Goal: Task Accomplishment & Management: Complete application form

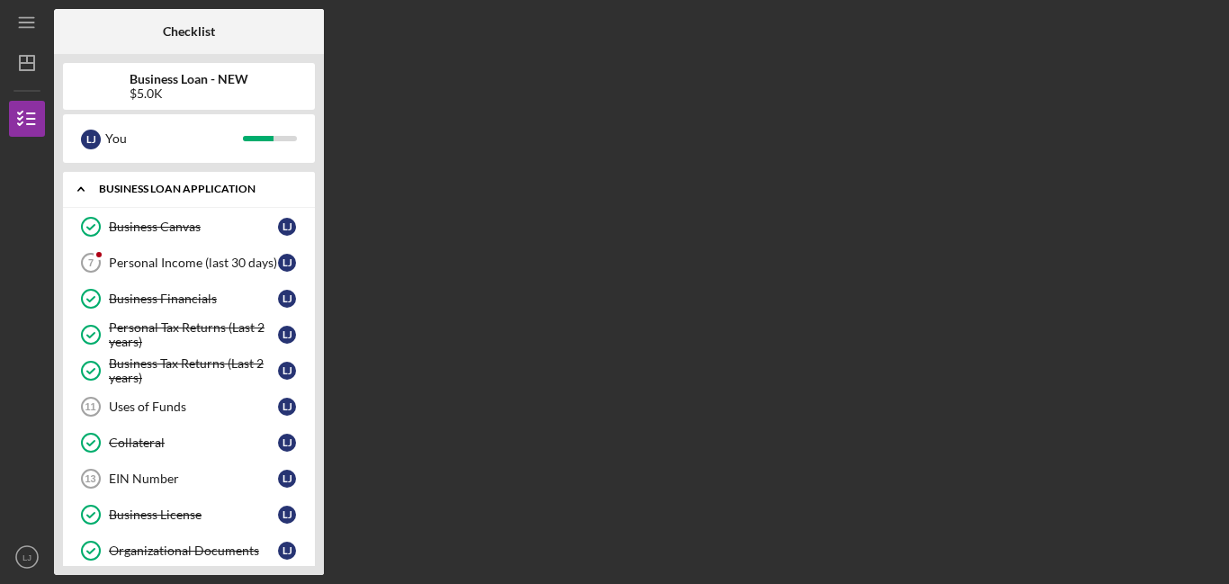
scroll to position [78, 0]
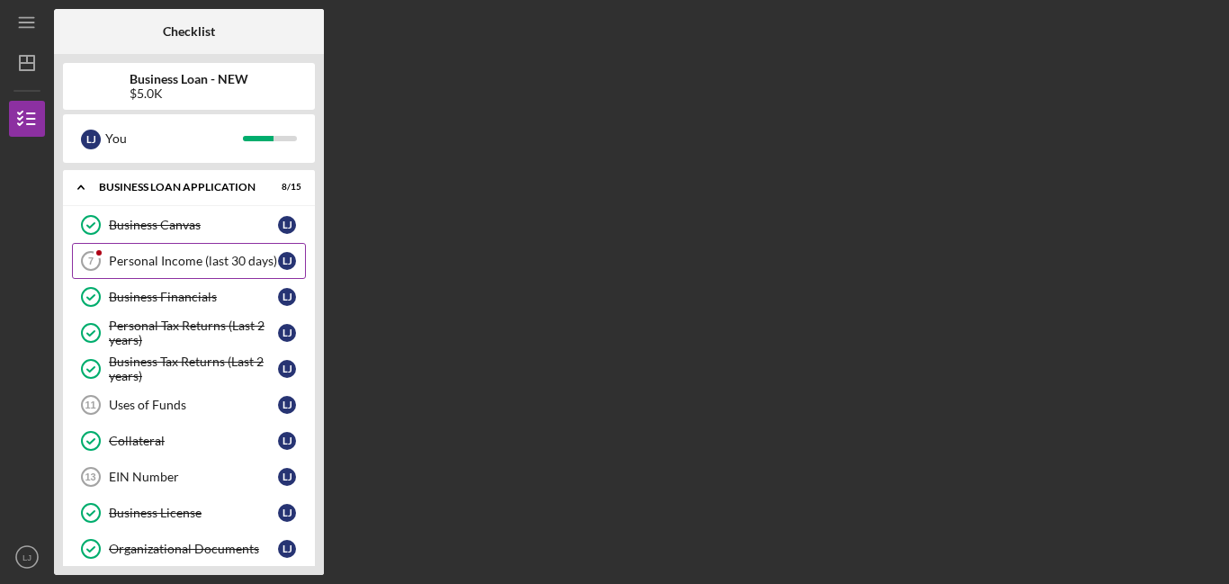
click at [169, 271] on link "Personal Income (last 30 days) 7 Personal Income (last 30 days) [PERSON_NAME]" at bounding box center [189, 261] width 234 height 36
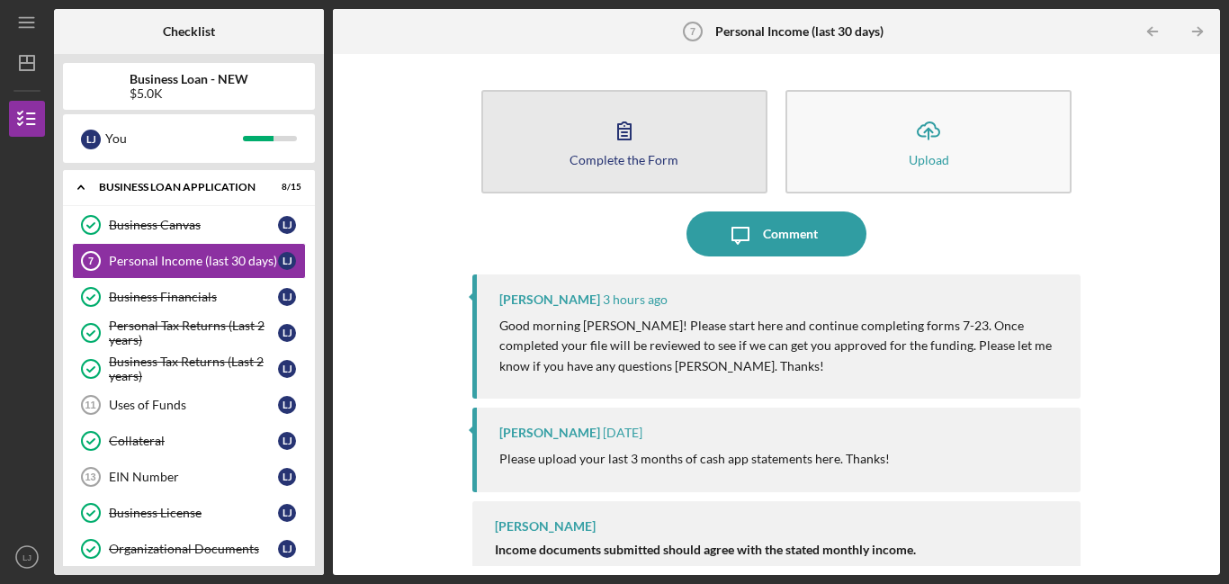
click at [615, 155] on div "Complete the Form" at bounding box center [623, 159] width 109 height 13
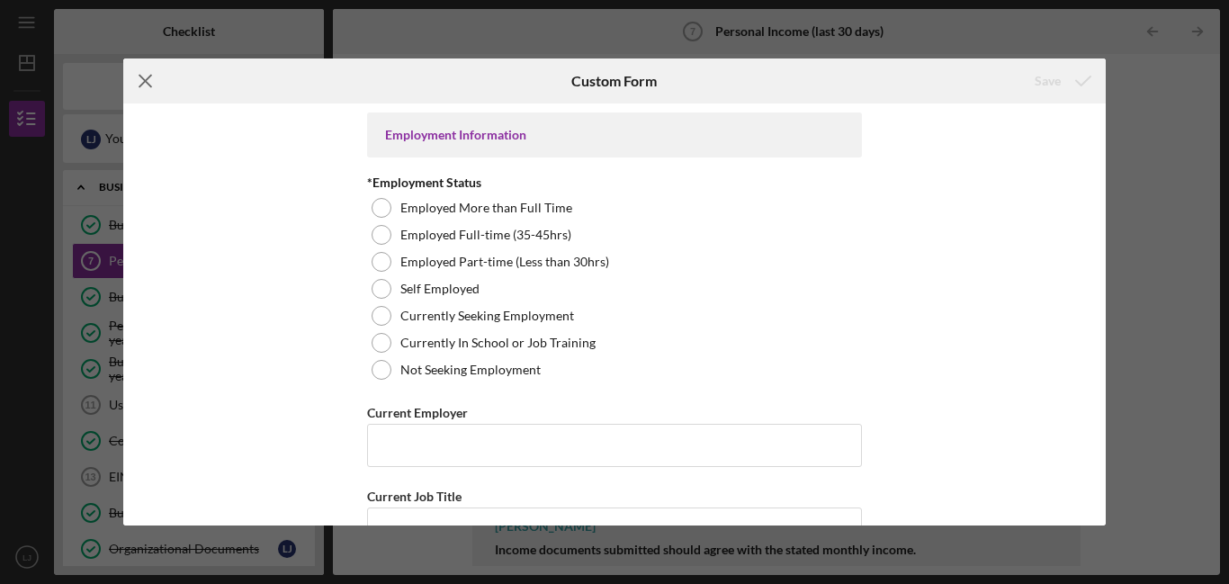
click at [147, 92] on icon "Icon/Menu Close" at bounding box center [145, 80] width 45 height 45
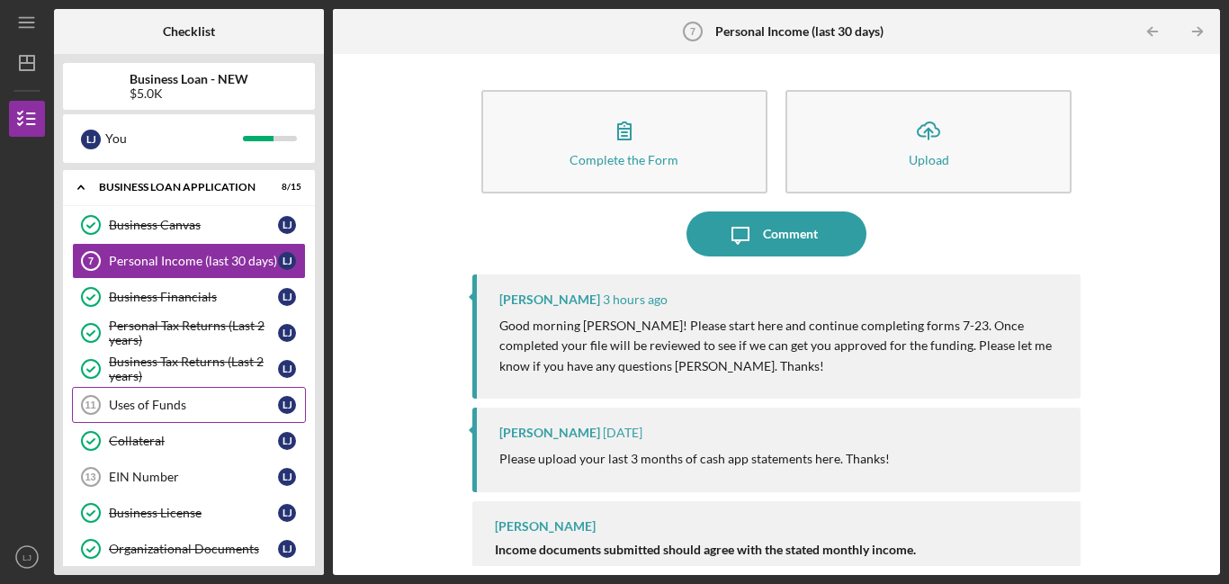
click at [219, 412] on link "Uses of Funds 11 Uses of Funds [PERSON_NAME]" at bounding box center [189, 405] width 234 height 36
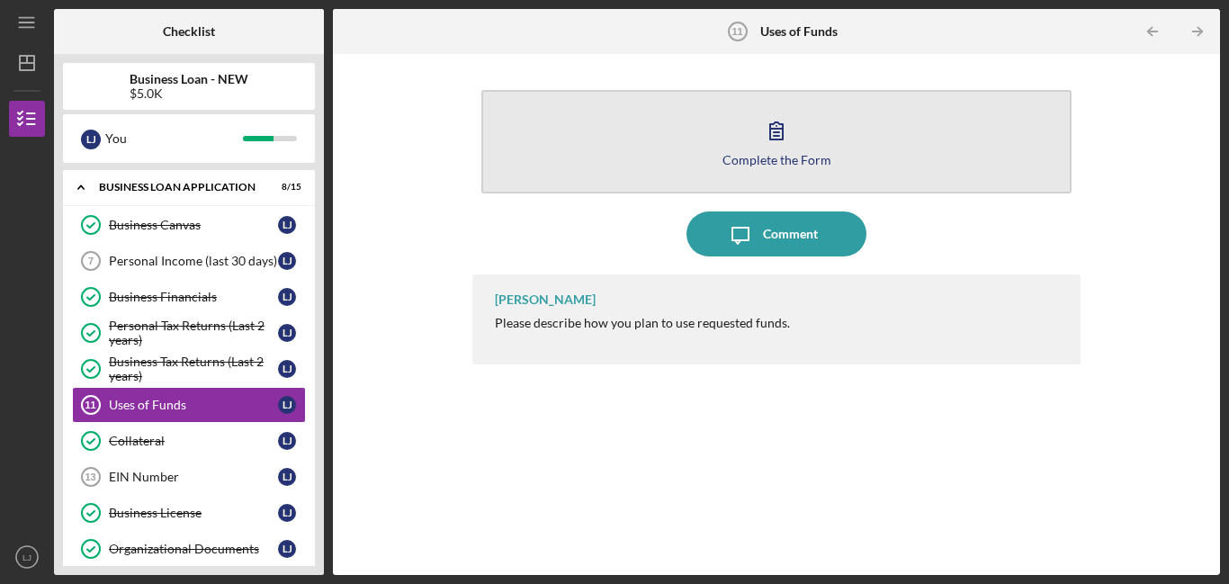
click at [896, 123] on button "Complete the Form Form" at bounding box center [776, 141] width 590 height 103
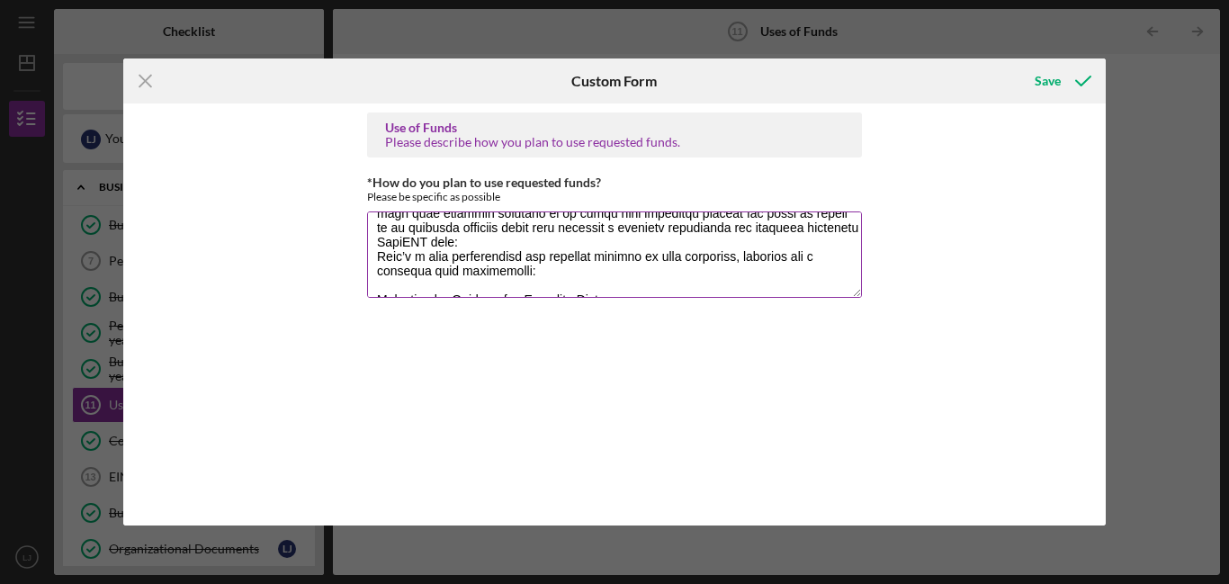
scroll to position [113, 0]
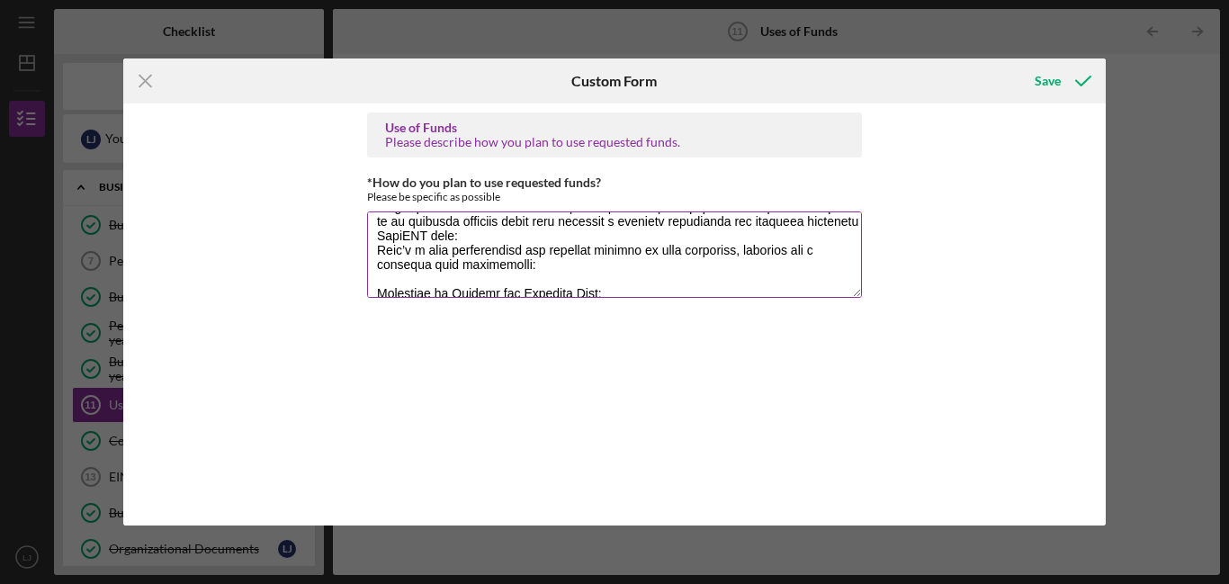
click at [587, 246] on textarea "*How do you plan to use requested funds?" at bounding box center [614, 254] width 495 height 86
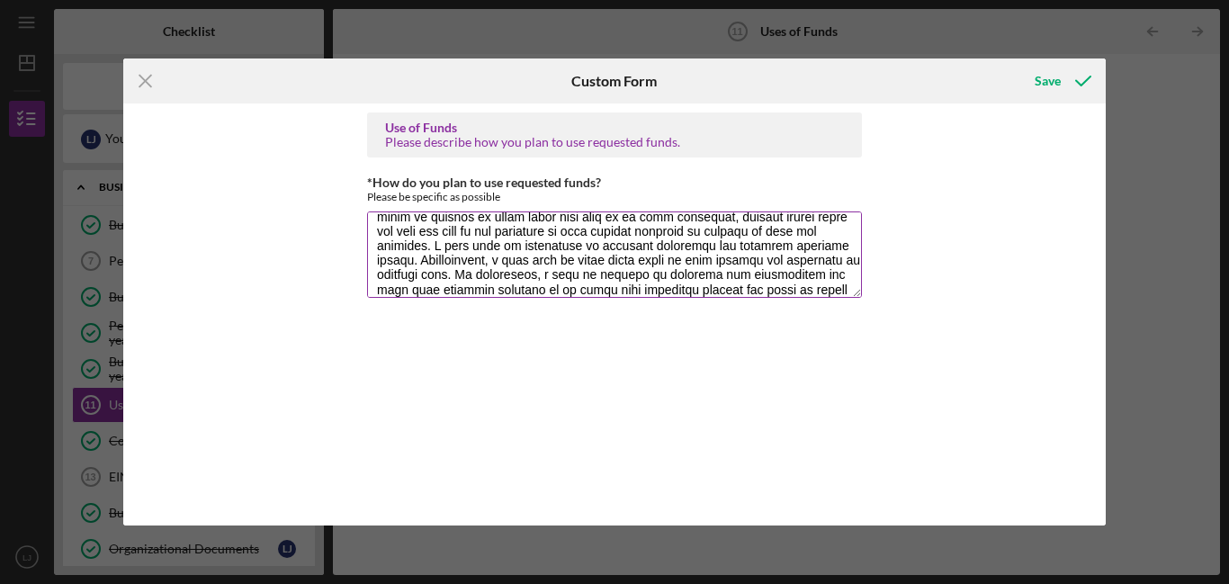
scroll to position [0, 0]
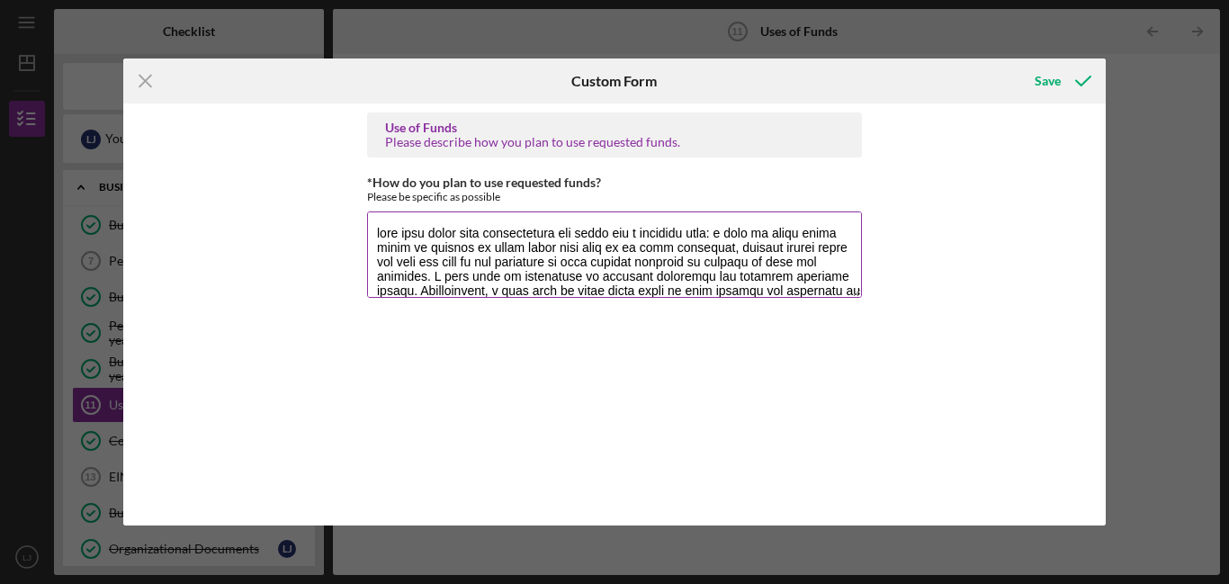
drag, startPoint x: 583, startPoint y: 277, endPoint x: 382, endPoint y: 206, distance: 212.8
click at [382, 206] on div "*How do you plan to use requested funds? Please be specific as possible" at bounding box center [614, 238] width 495 height 126
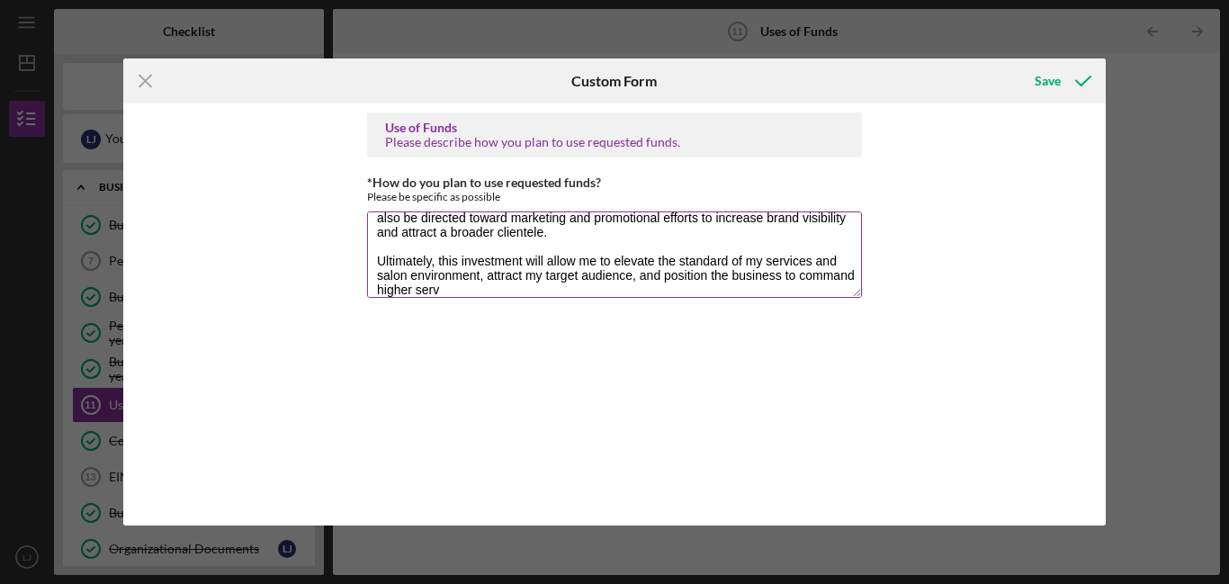
scroll to position [145, 0]
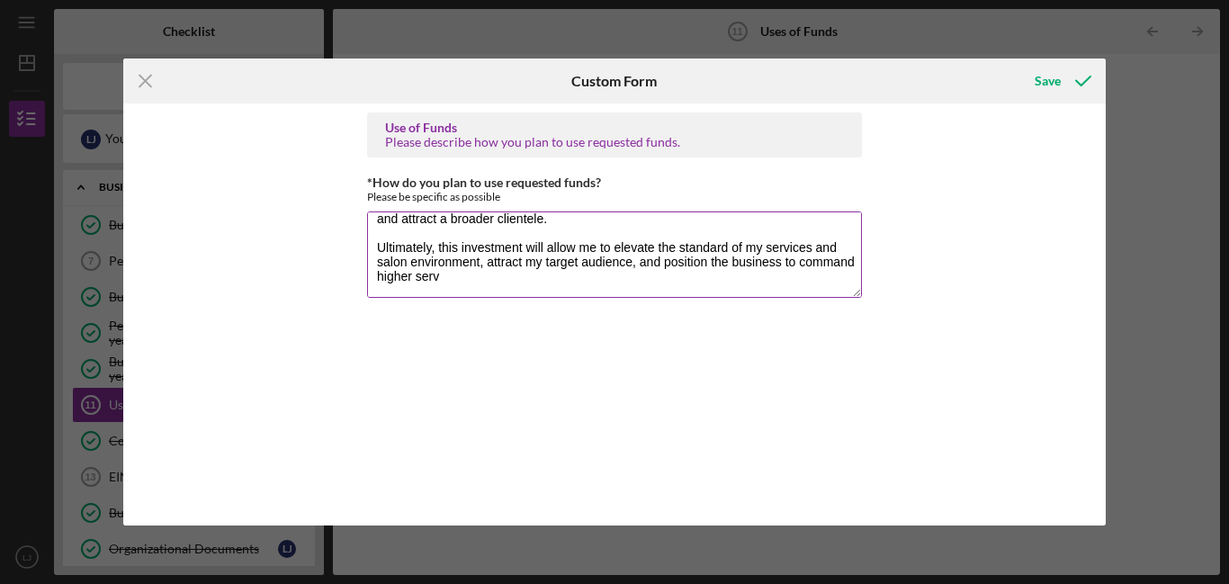
click at [518, 274] on textarea "I intend to use these funds to enhance and modernize my salon space by upgradin…" at bounding box center [614, 254] width 495 height 86
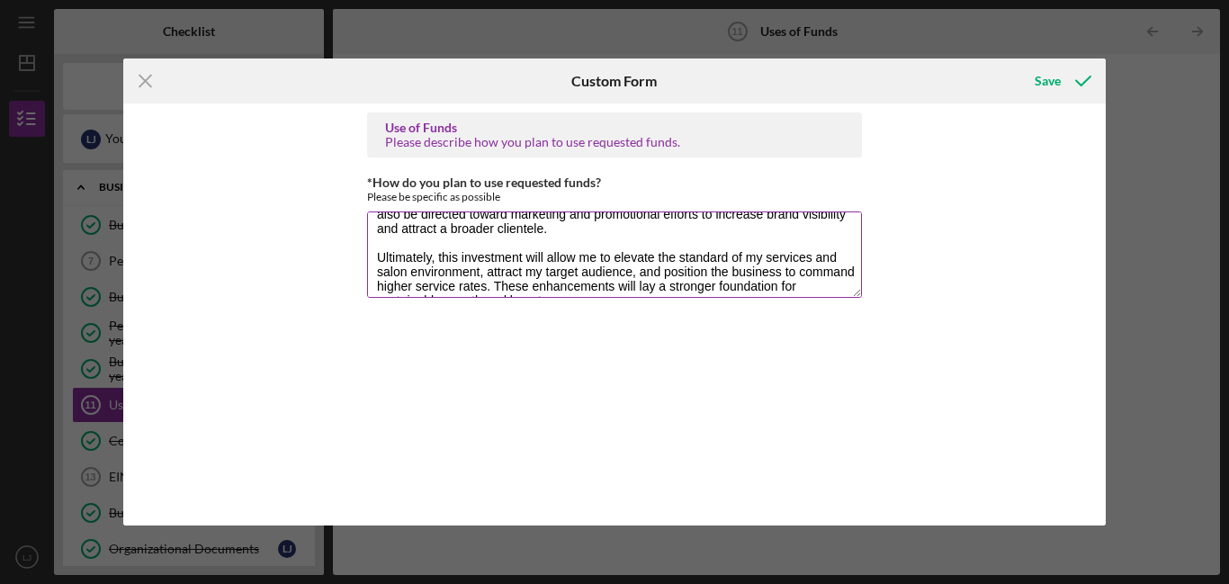
scroll to position [159, 0]
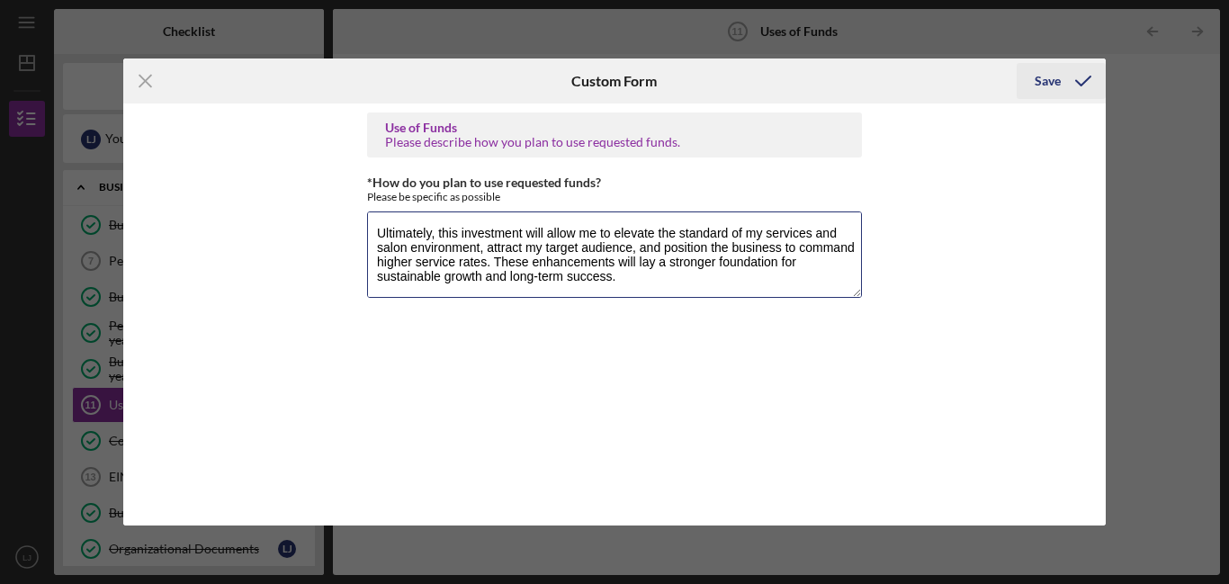
type textarea "I intend to use these funds to enhance and modernize my salon space by upgradin…"
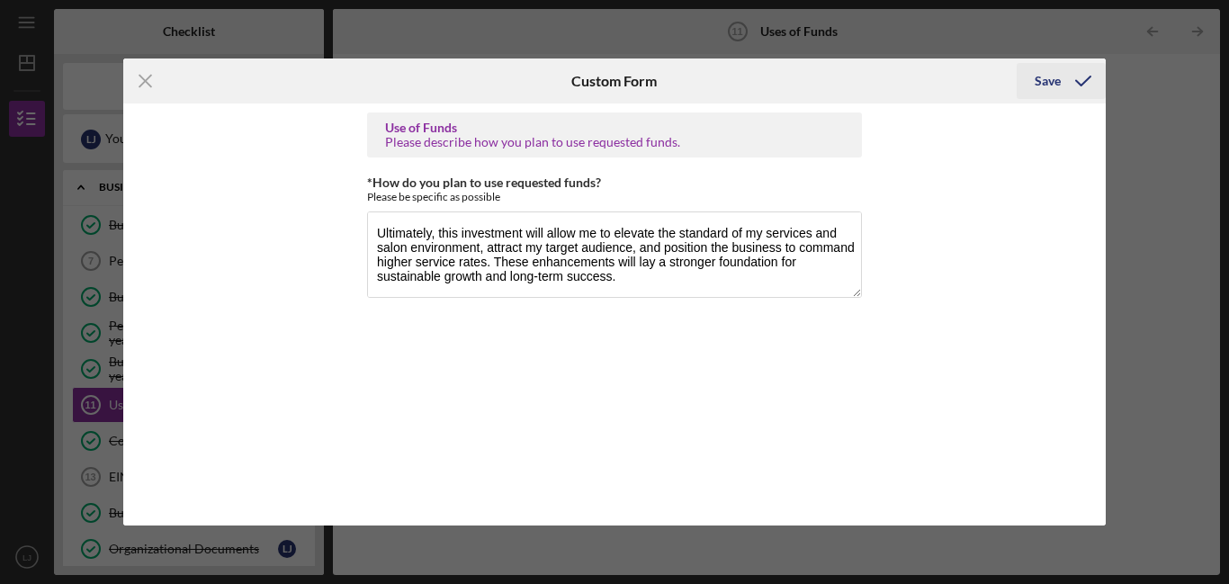
click at [1056, 80] on div "Save" at bounding box center [1047, 81] width 26 height 36
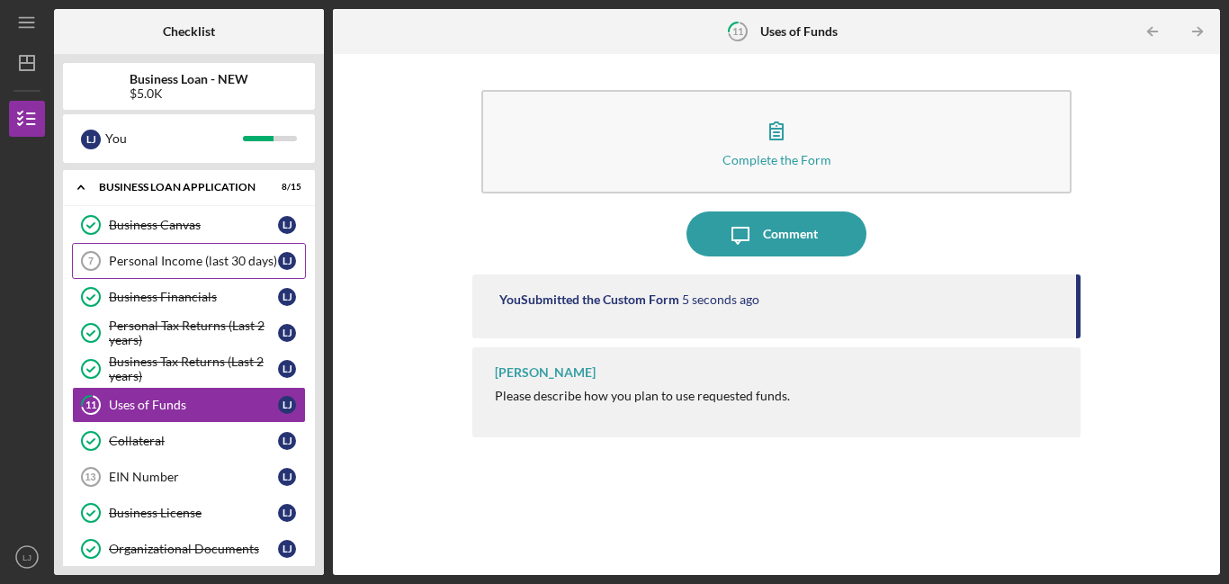
click at [220, 272] on link "Personal Income (last 30 days) 7 Personal Income (last 30 days) [PERSON_NAME]" at bounding box center [189, 261] width 234 height 36
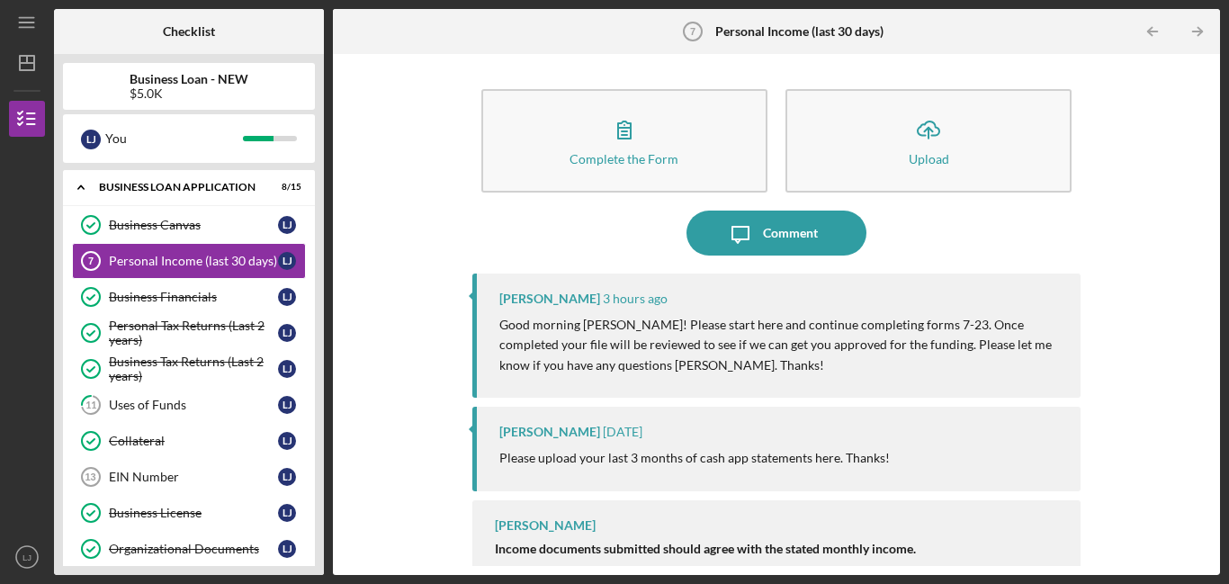
scroll to position [25, 0]
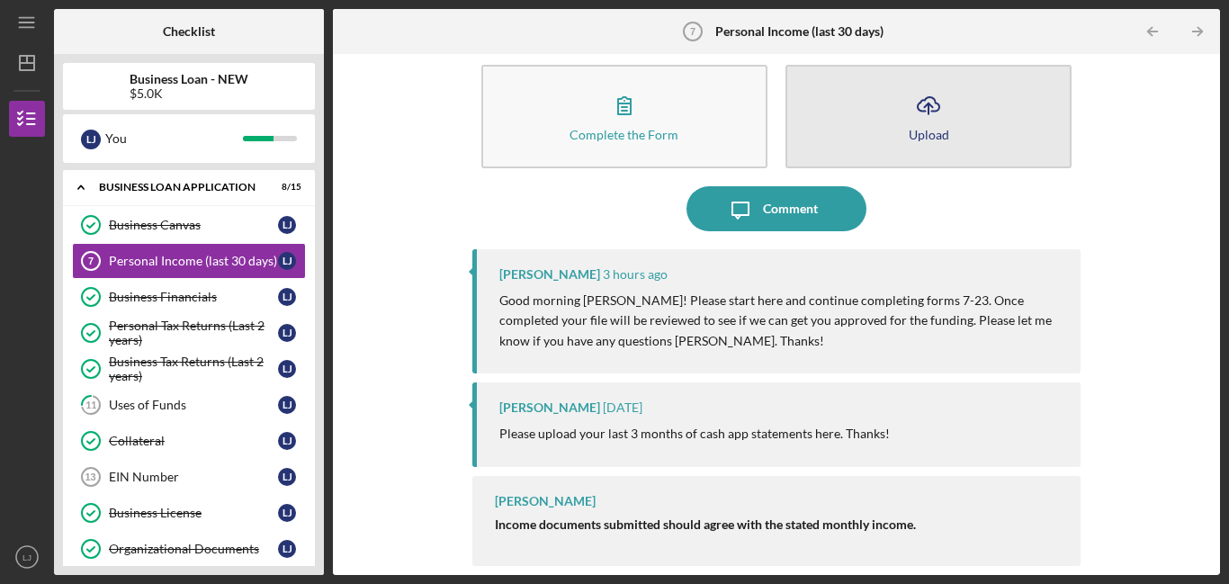
click at [891, 103] on button "Icon/Upload Upload" at bounding box center [928, 116] width 286 height 103
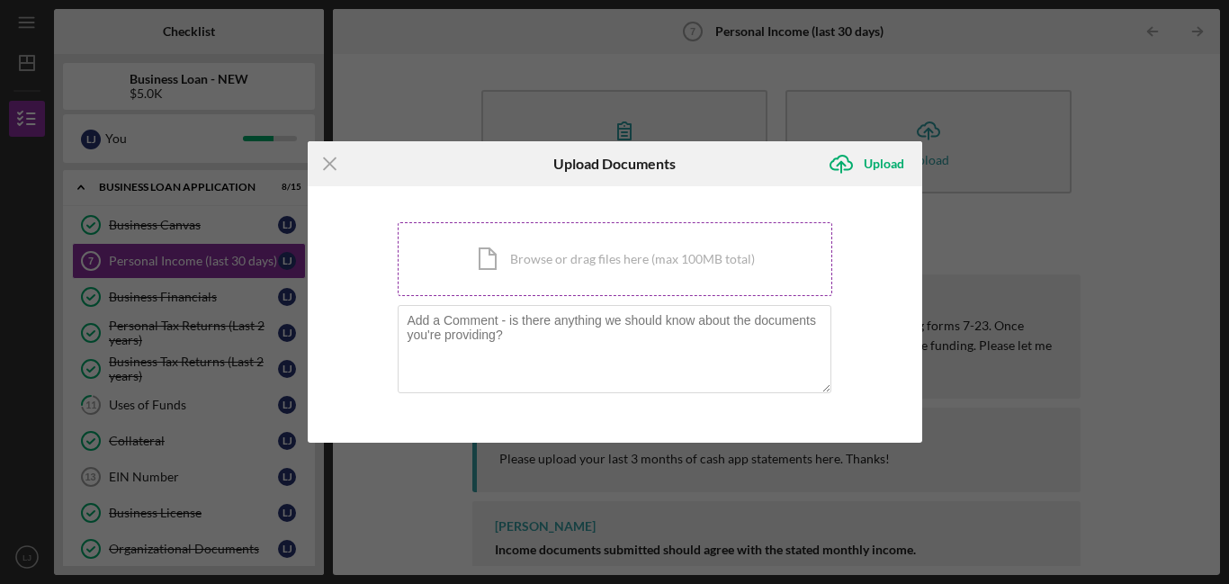
click at [792, 275] on div "Icon/Document Browse or drag files here (max 100MB total) Tap to choose files o…" at bounding box center [615, 259] width 434 height 74
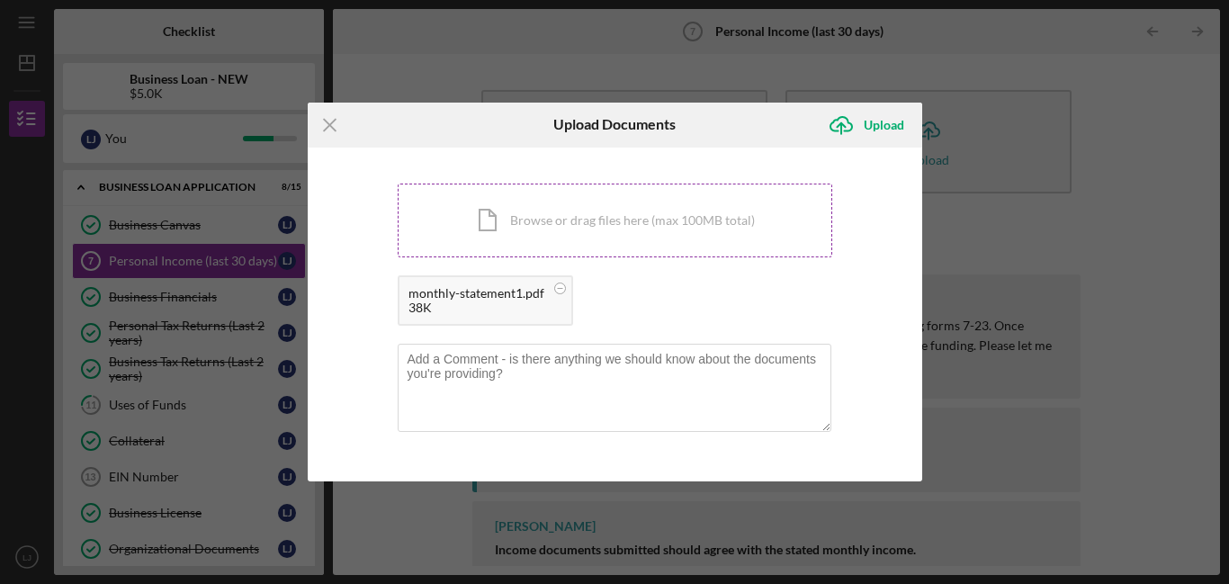
click at [541, 228] on div "Icon/Document Browse or drag files here (max 100MB total) Tap to choose files o…" at bounding box center [615, 221] width 434 height 74
click at [683, 199] on div "Icon/Document Browse or drag files here (max 100MB total) Tap to choose files o…" at bounding box center [615, 221] width 434 height 74
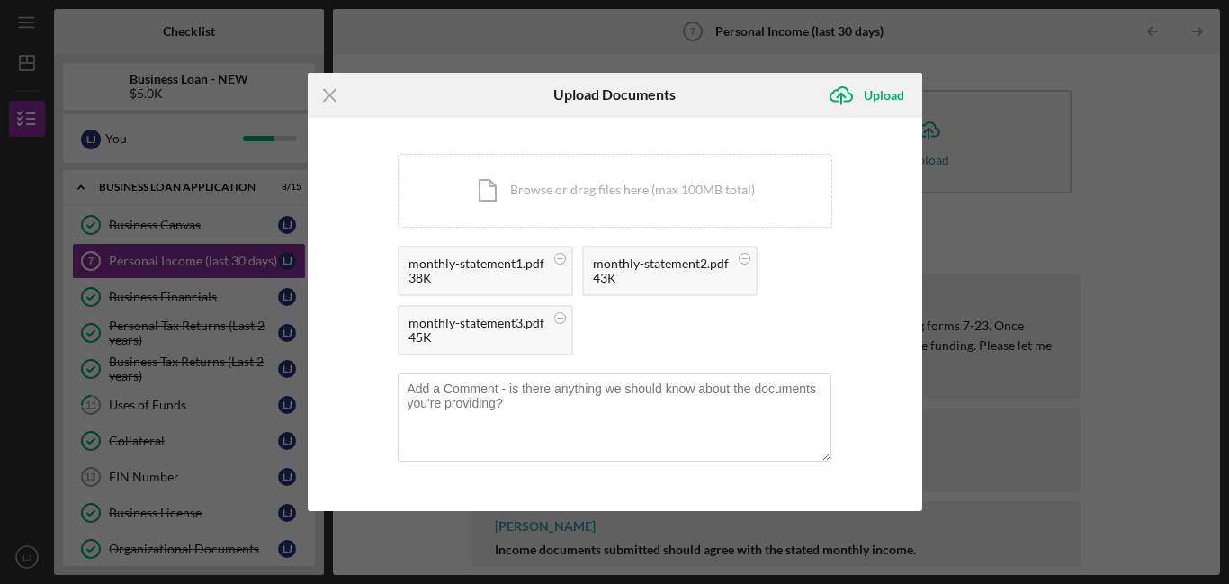
click at [851, 112] on div "Icon/Upload Upload" at bounding box center [870, 95] width 103 height 45
click at [859, 102] on icon "Icon/Upload" at bounding box center [841, 95] width 45 height 45
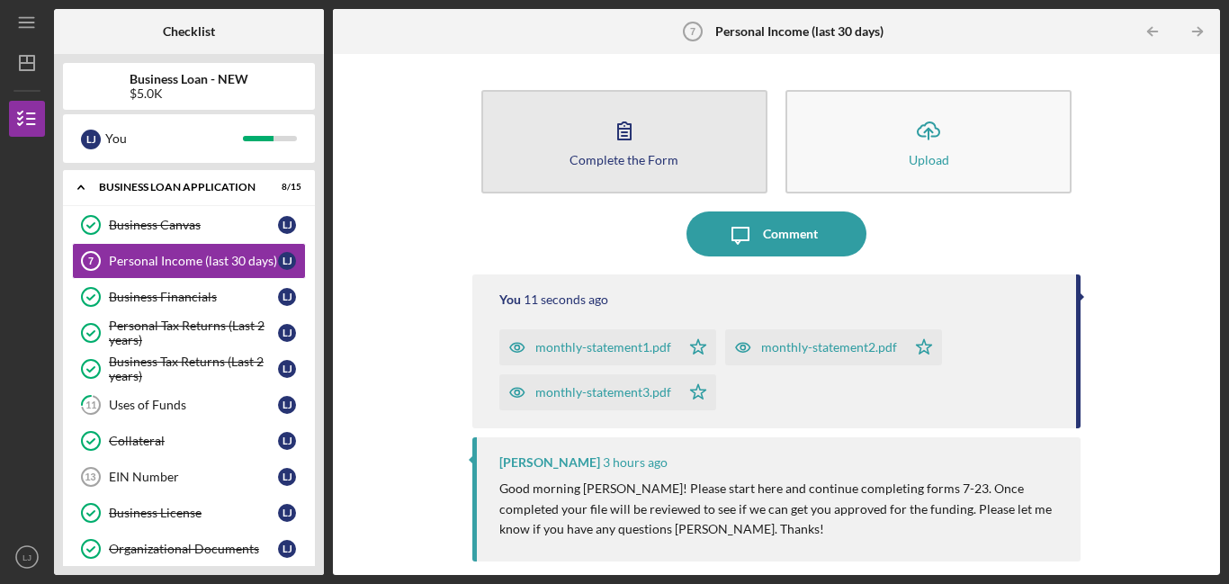
click at [605, 157] on div "Complete the Form" at bounding box center [623, 159] width 109 height 13
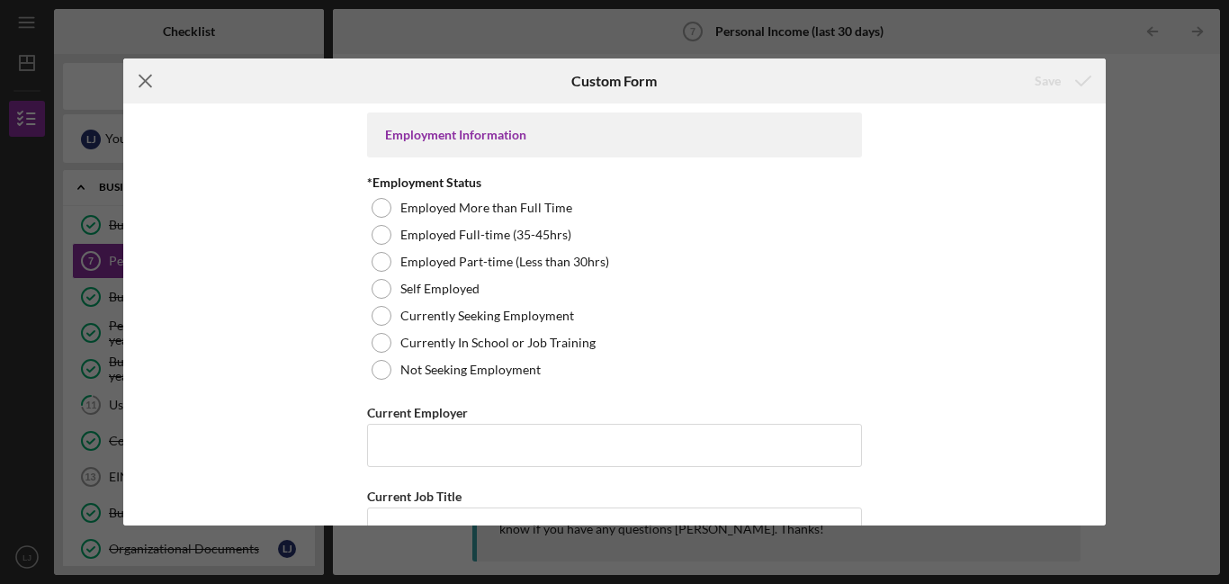
click at [147, 75] on icon "Icon/Menu Close" at bounding box center [145, 80] width 45 height 45
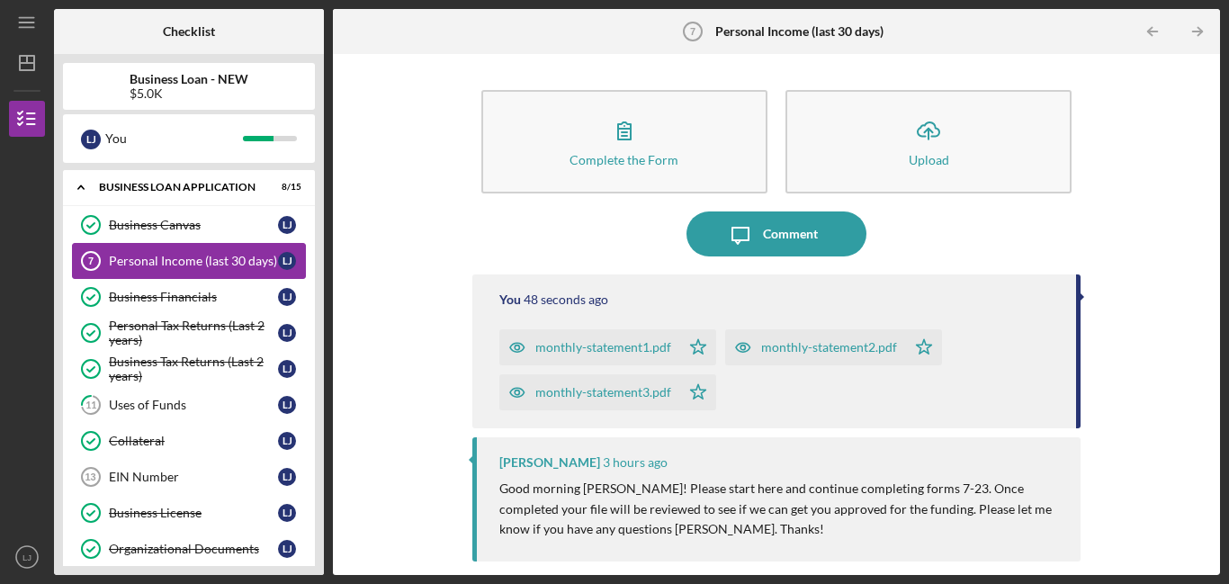
scroll to position [304, 0]
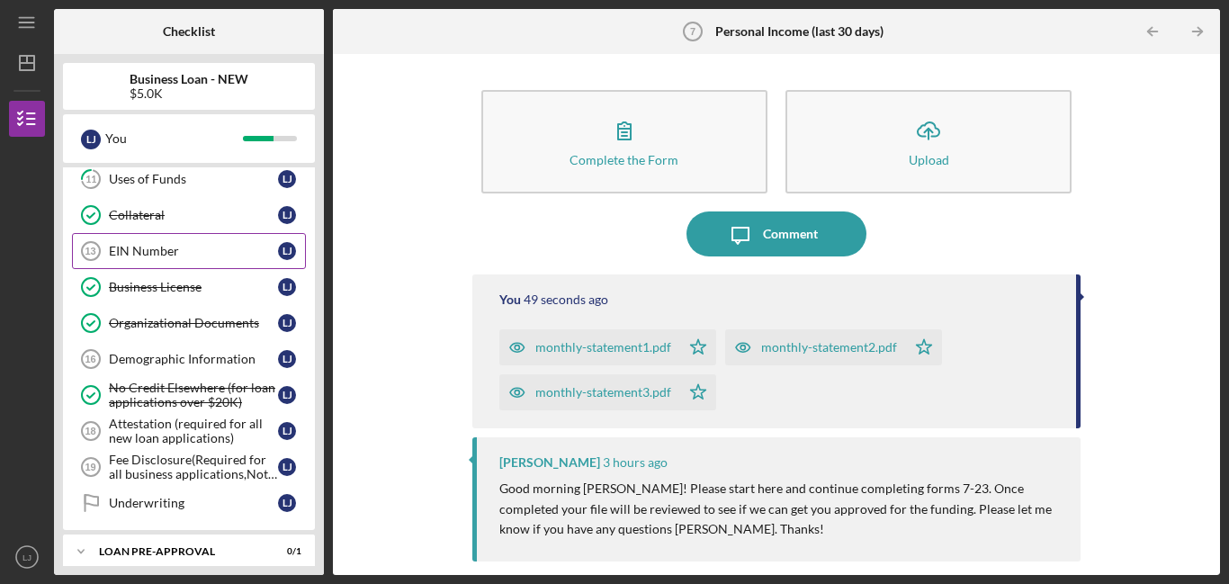
click at [207, 259] on link "EIN Number 13 EIN Number [PERSON_NAME]" at bounding box center [189, 251] width 234 height 36
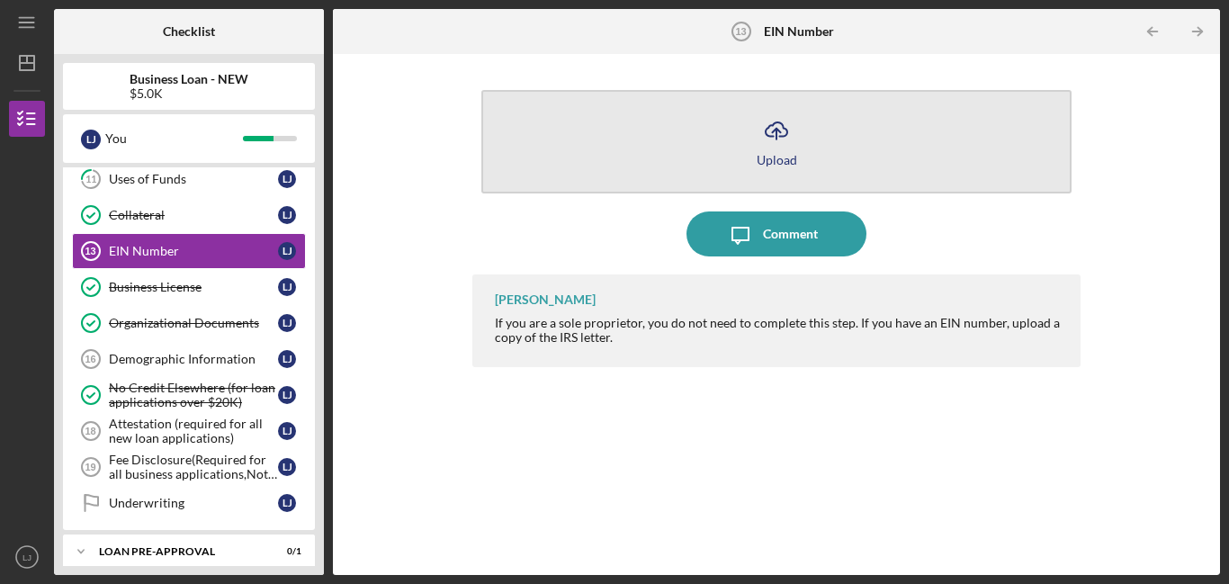
click at [802, 125] on button "Icon/Upload Upload" at bounding box center [776, 141] width 590 height 103
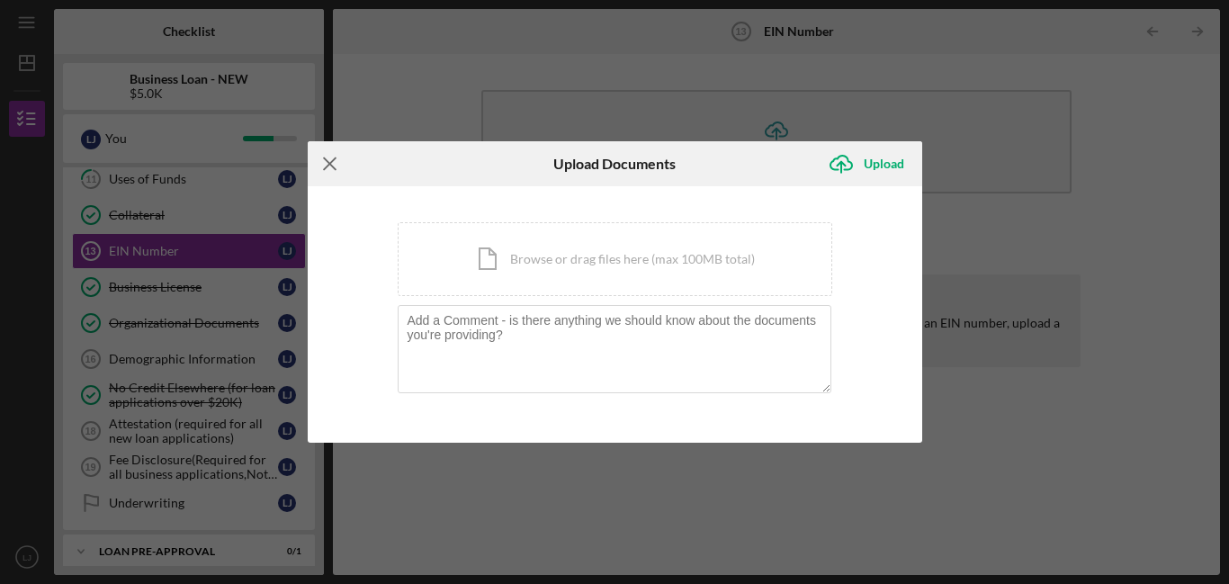
click at [339, 156] on icon "Icon/Menu Close" at bounding box center [330, 163] width 45 height 45
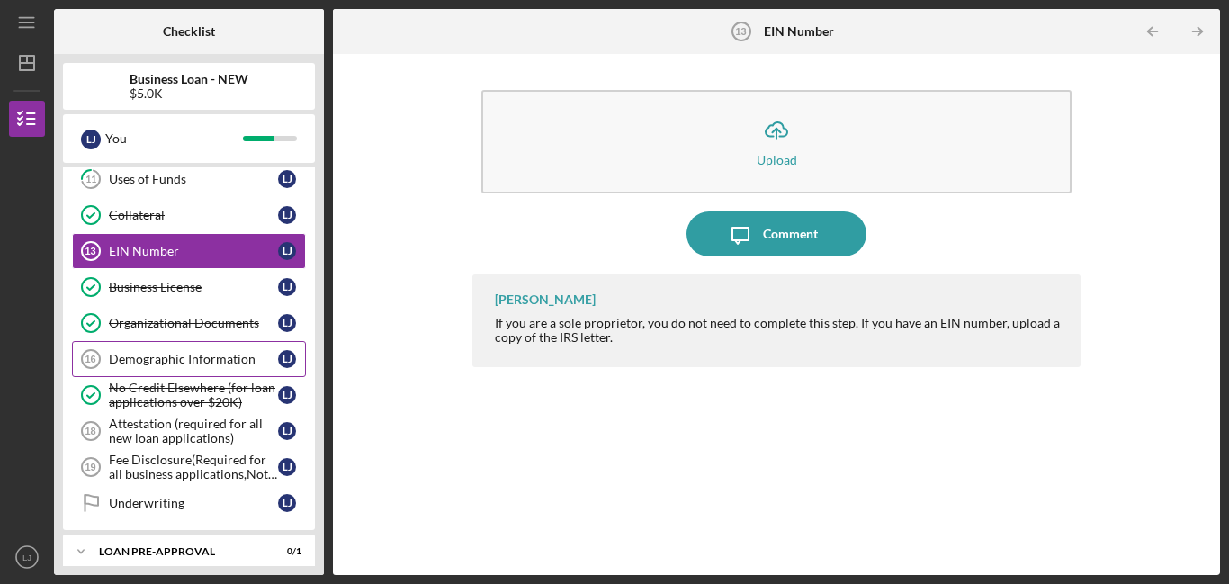
click at [233, 352] on div "Demographic Information" at bounding box center [193, 359] width 169 height 14
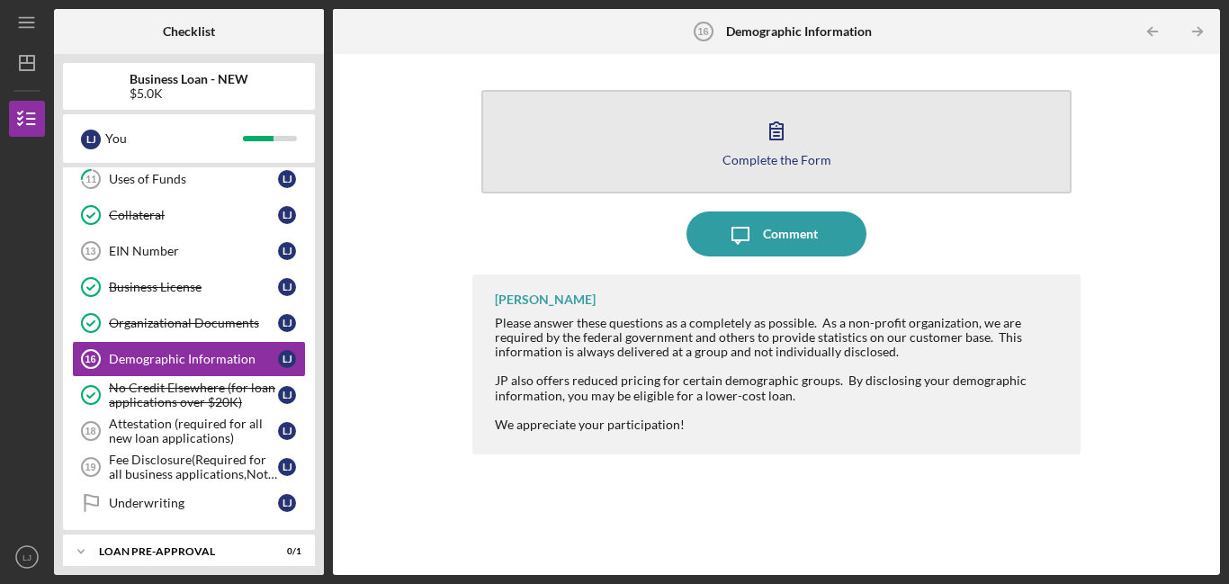
click at [695, 173] on button "Complete the Form Form" at bounding box center [776, 141] width 590 height 103
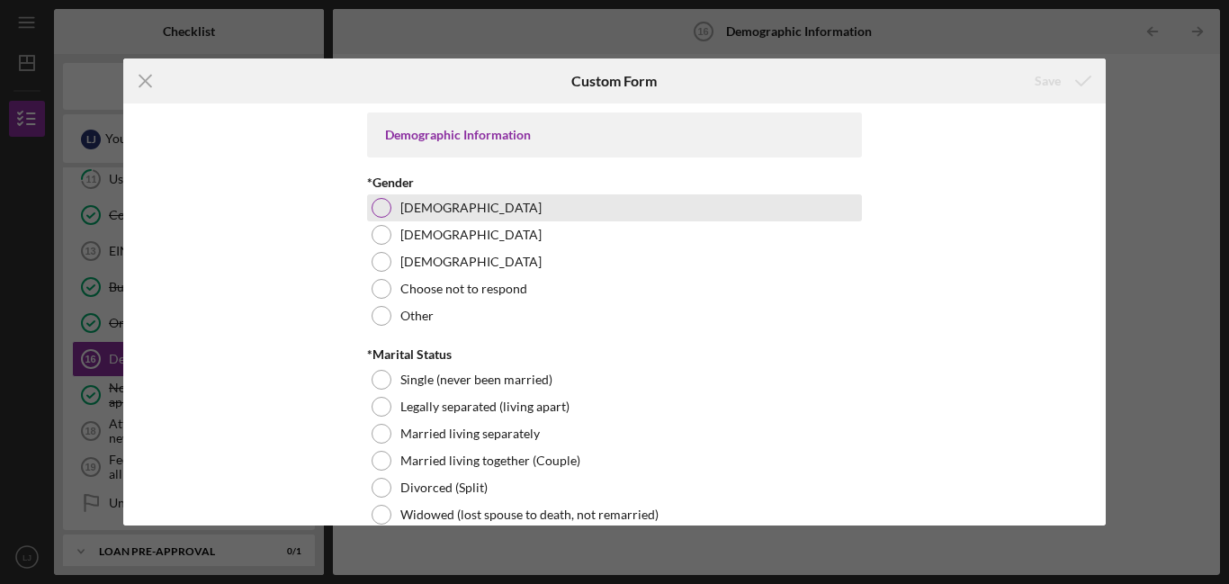
click at [548, 208] on div "[DEMOGRAPHIC_DATA]" at bounding box center [614, 207] width 495 height 27
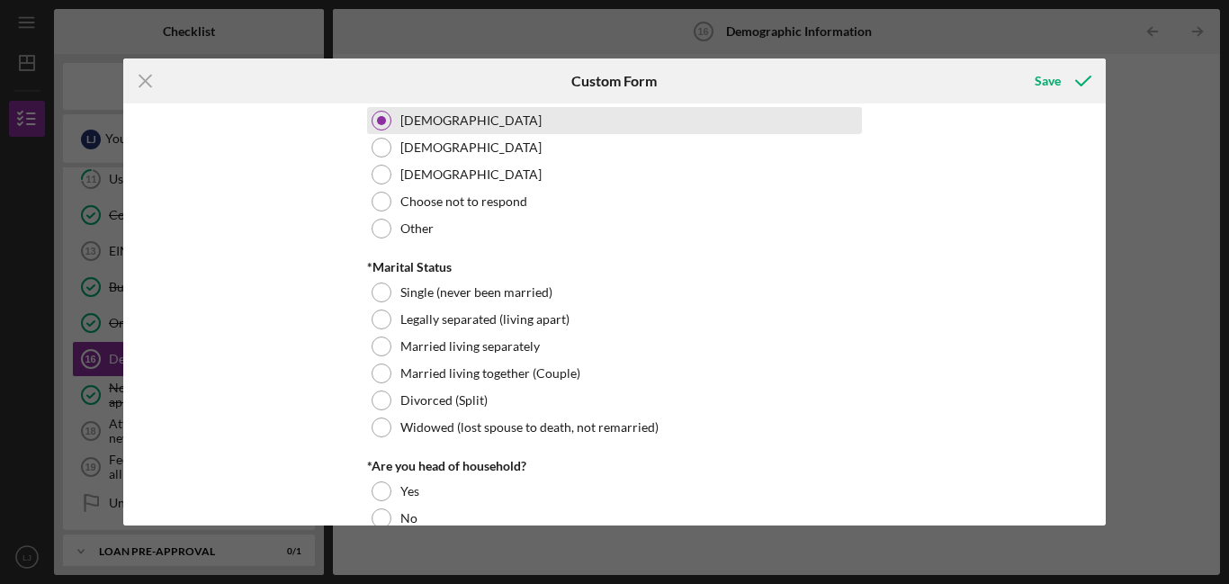
scroll to position [96, 0]
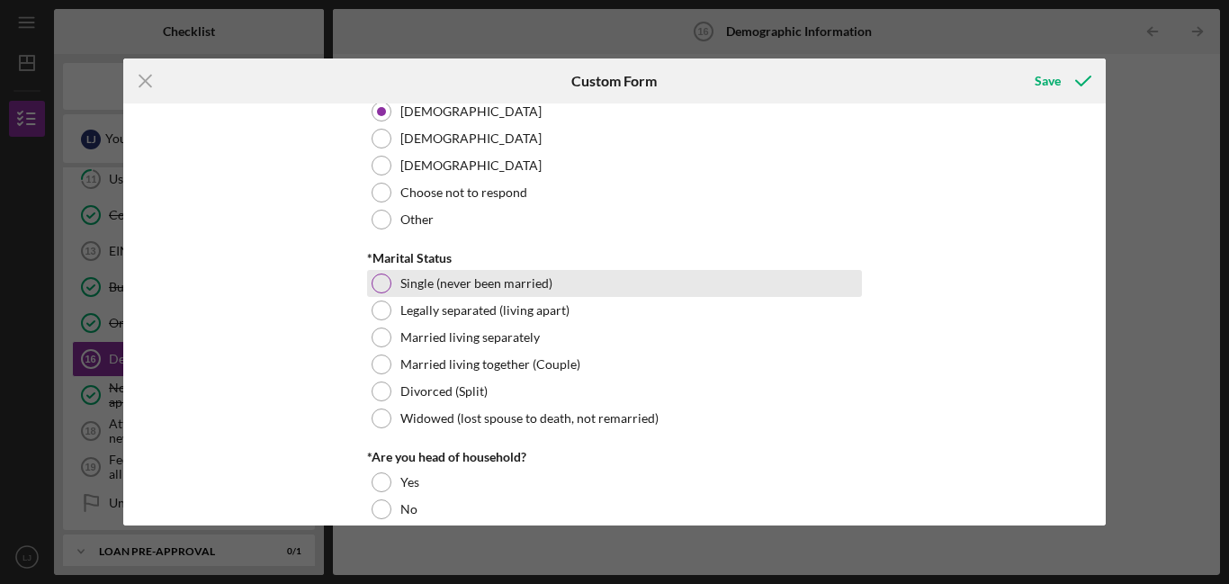
click at [500, 295] on div "Single (never been married)" at bounding box center [614, 283] width 495 height 27
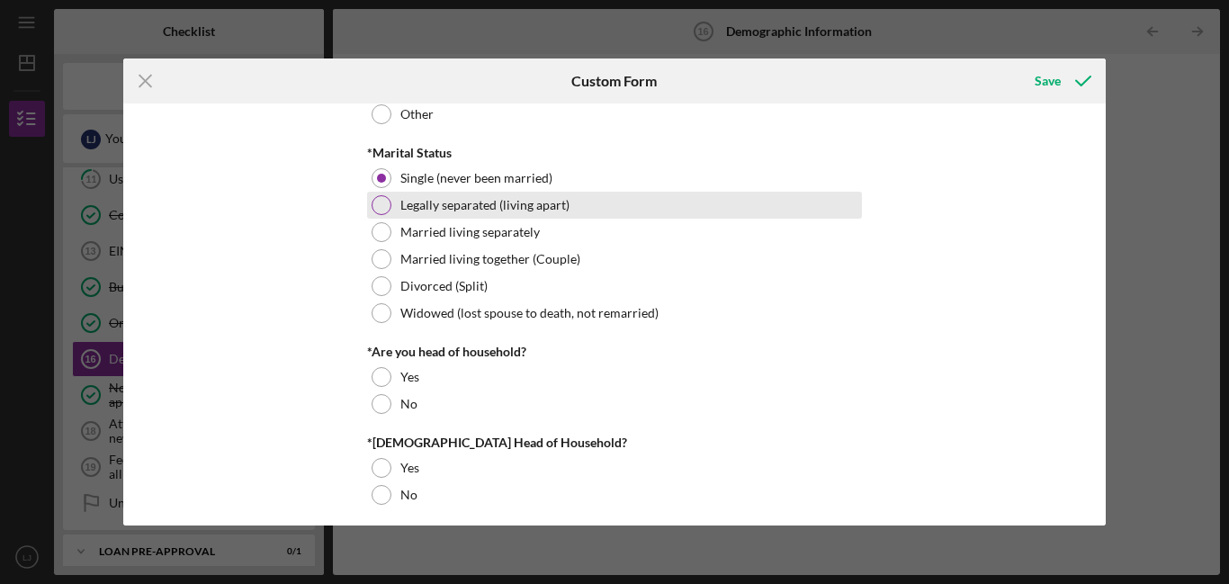
scroll to position [252, 0]
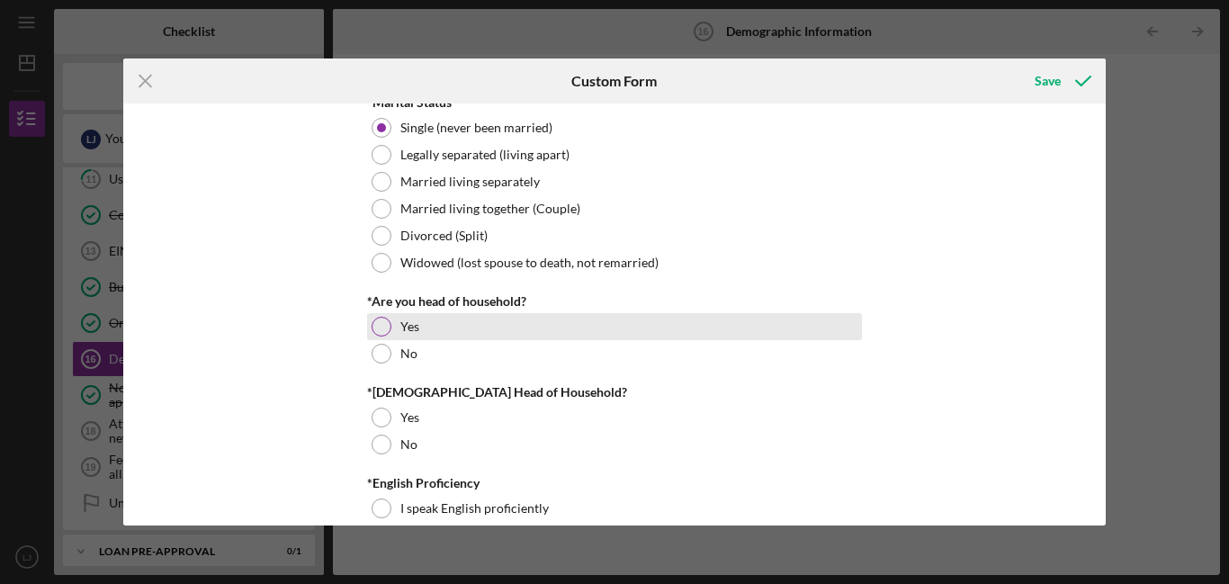
click at [455, 336] on div "Yes" at bounding box center [614, 326] width 495 height 27
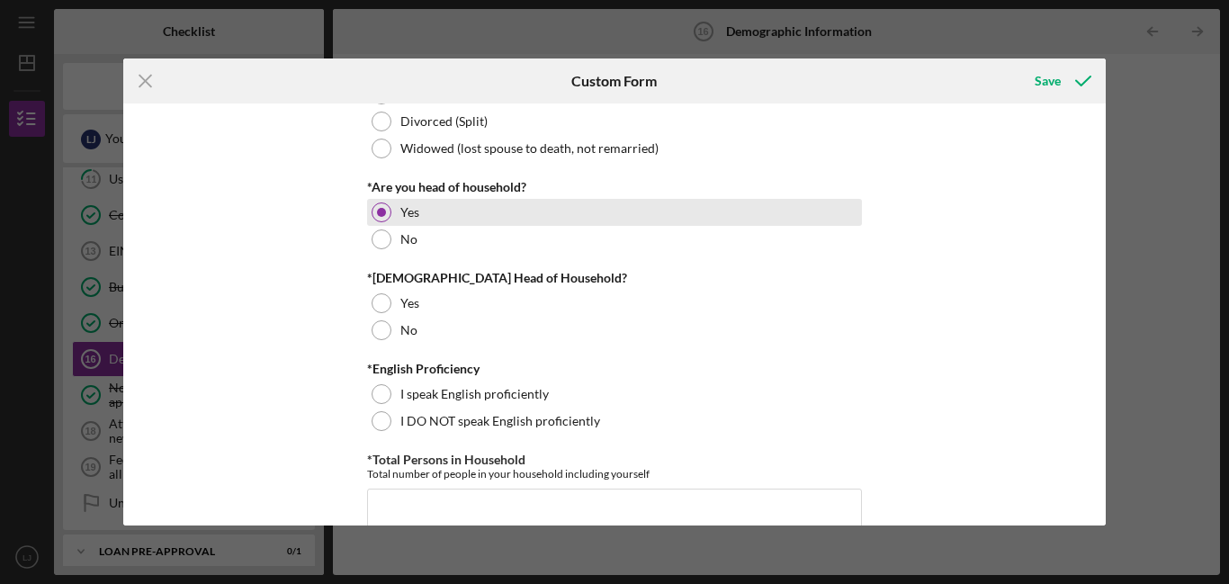
scroll to position [371, 0]
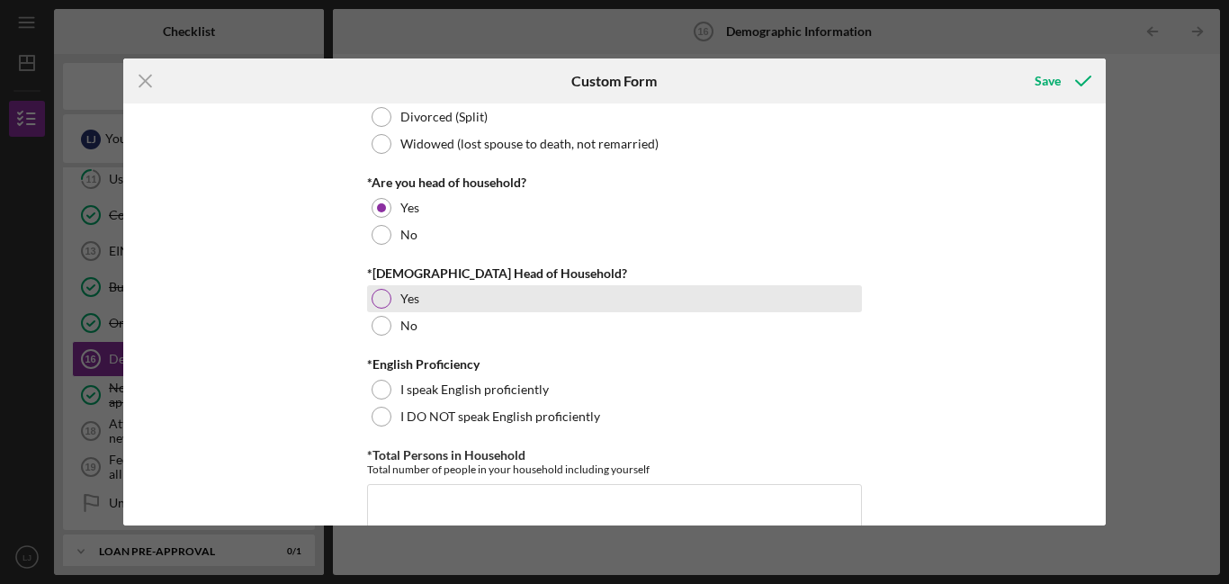
click at [437, 307] on div "Yes" at bounding box center [614, 298] width 495 height 27
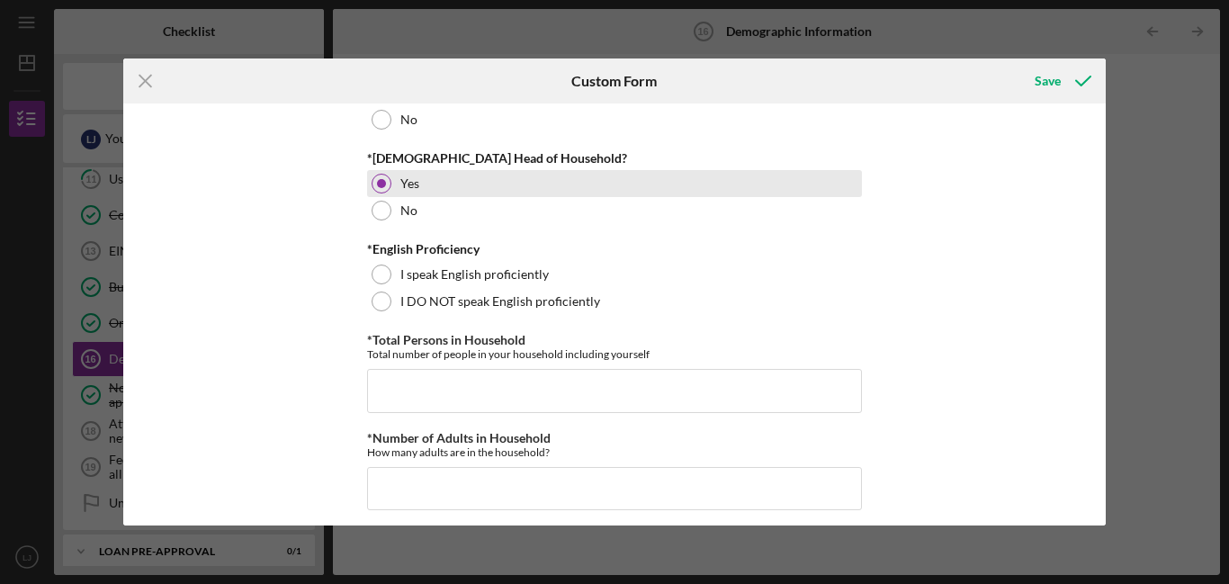
scroll to position [487, 0]
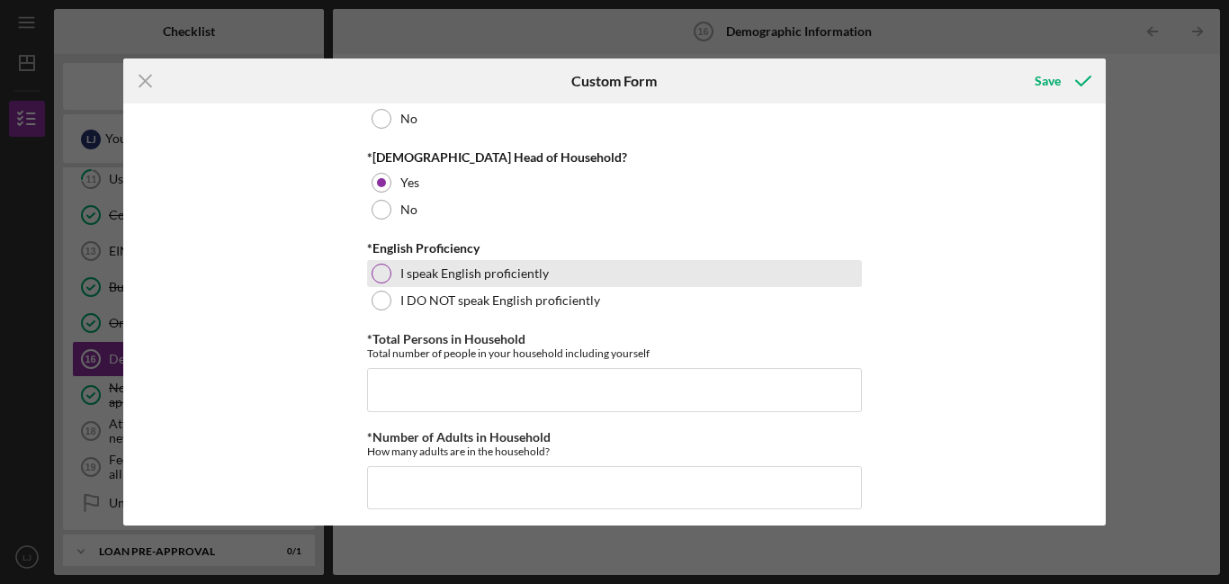
click at [435, 270] on label "I speak English proficiently" at bounding box center [474, 273] width 148 height 14
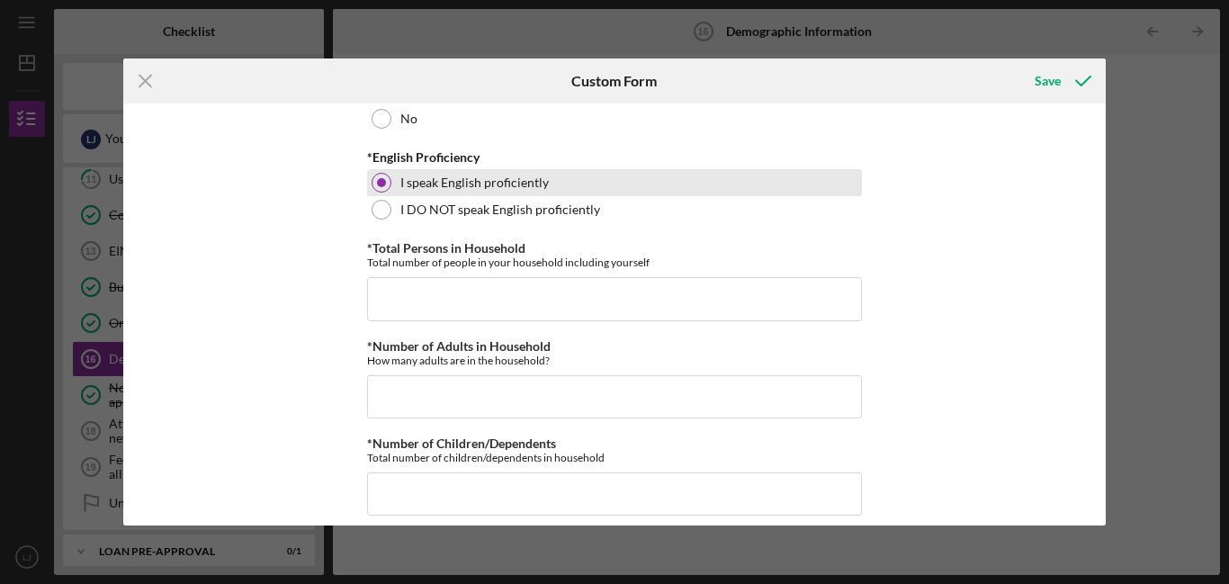
scroll to position [579, 0]
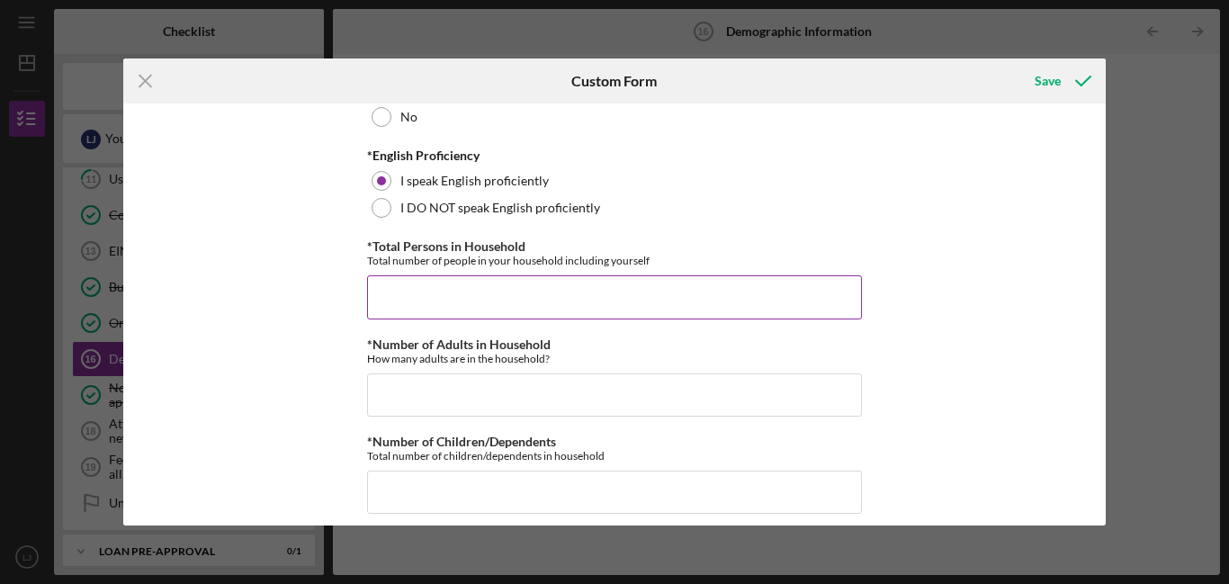
click at [447, 300] on input "*Total Persons in Household" at bounding box center [614, 296] width 495 height 43
type input "1"
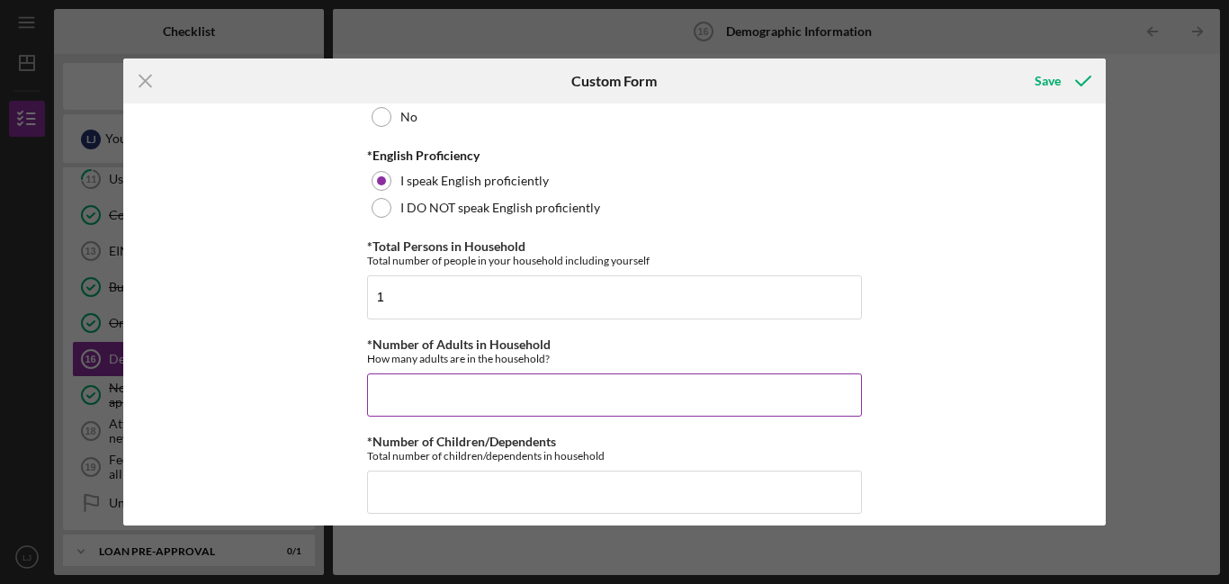
click at [493, 368] on div "*Number of Adults in Household How many adults are in the household?" at bounding box center [614, 376] width 495 height 79
click at [504, 399] on input "*Number of Adults in Household" at bounding box center [614, 394] width 495 height 43
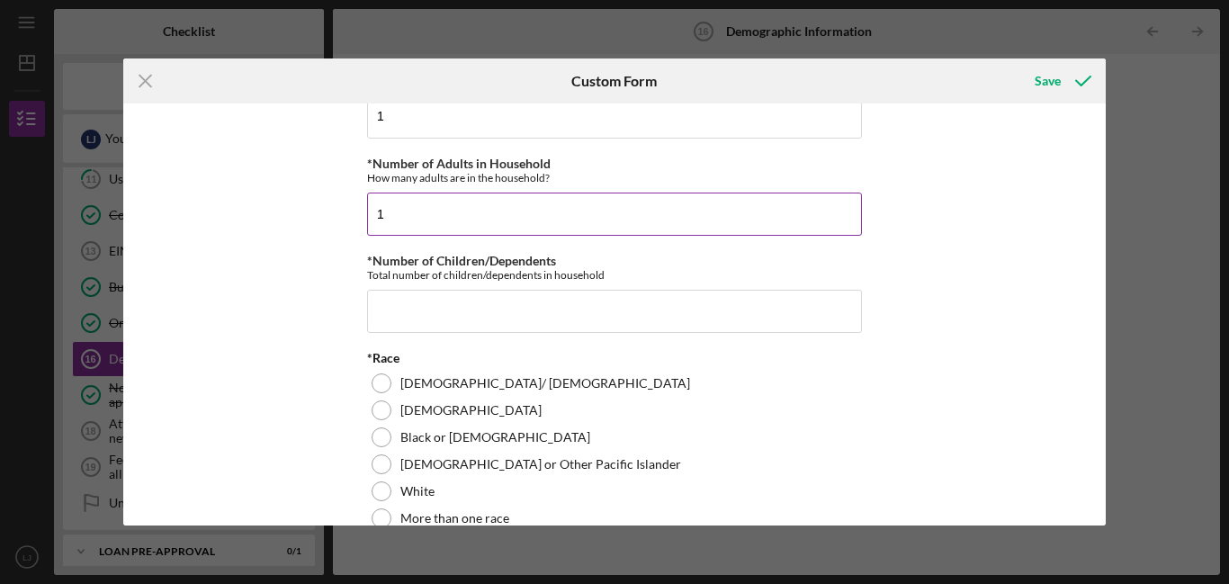
scroll to position [762, 0]
type input "1"
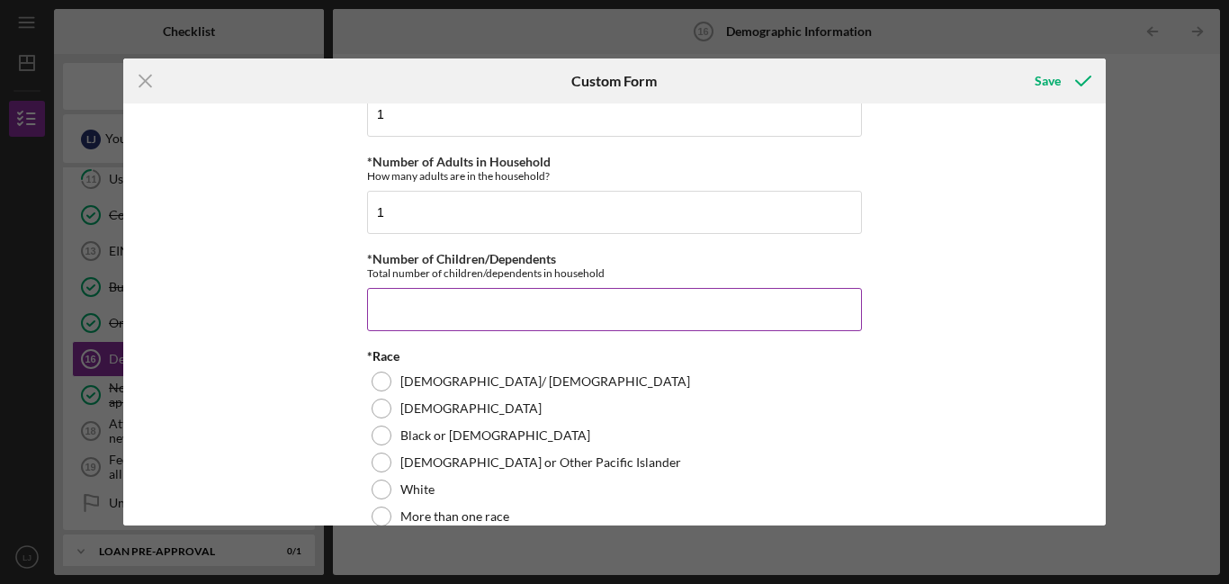
click at [483, 317] on input "*Number of Children/Dependents" at bounding box center [614, 309] width 495 height 43
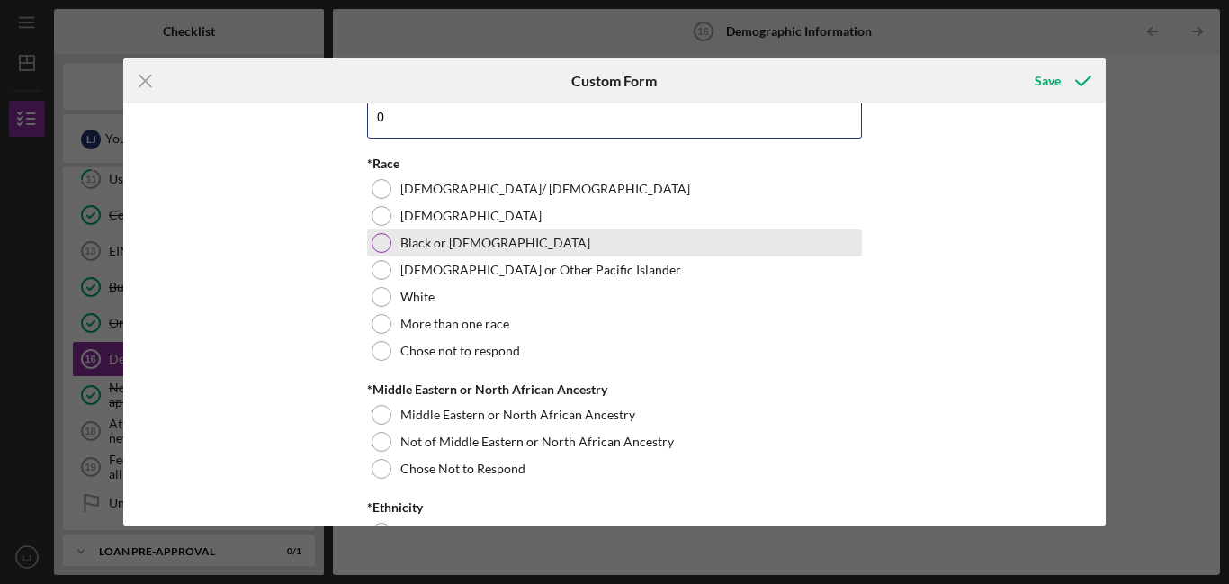
type input "0"
click at [416, 250] on div "Black or [DEMOGRAPHIC_DATA]" at bounding box center [614, 242] width 495 height 27
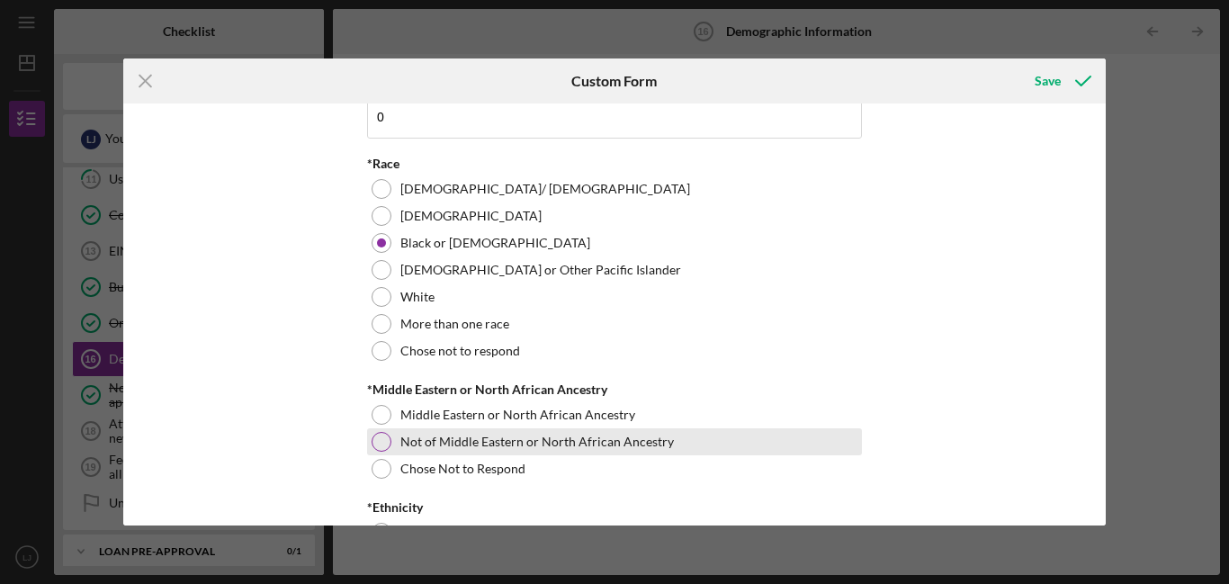
click at [412, 449] on label "Not of Middle Eastern or North African Ancestry" at bounding box center [536, 441] width 273 height 14
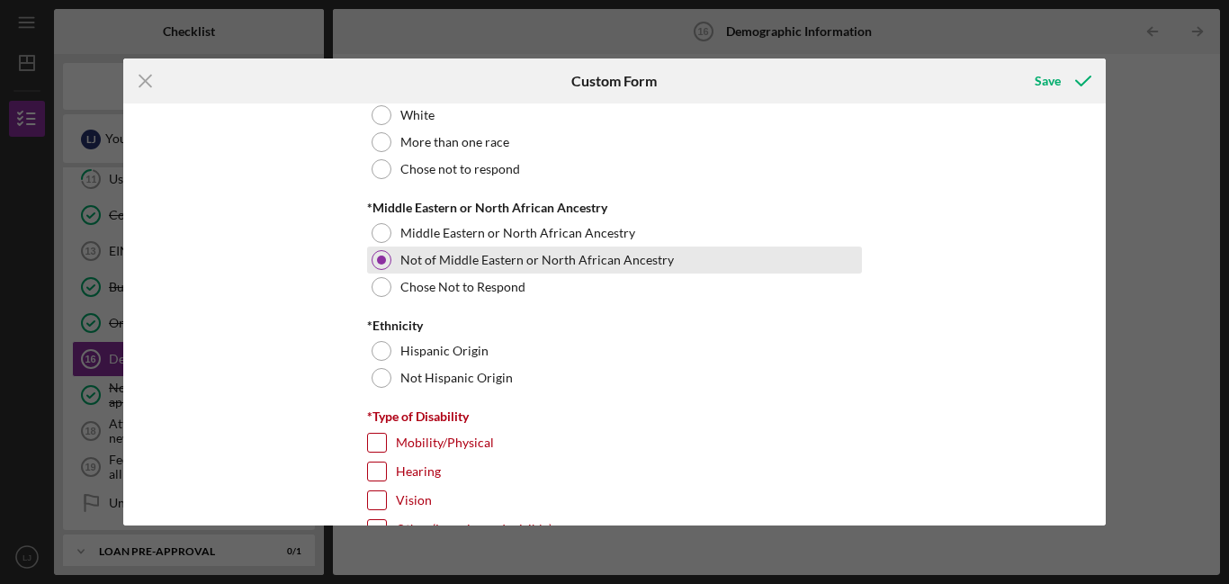
scroll to position [1140, 0]
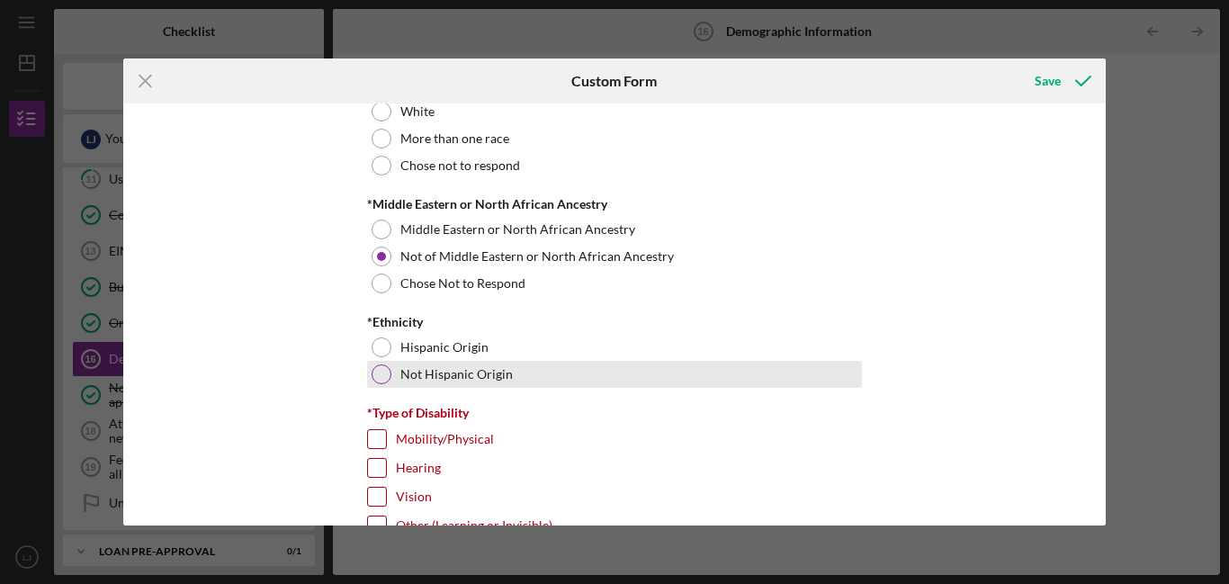
click at [393, 376] on div "Not Hispanic Origin" at bounding box center [614, 374] width 495 height 27
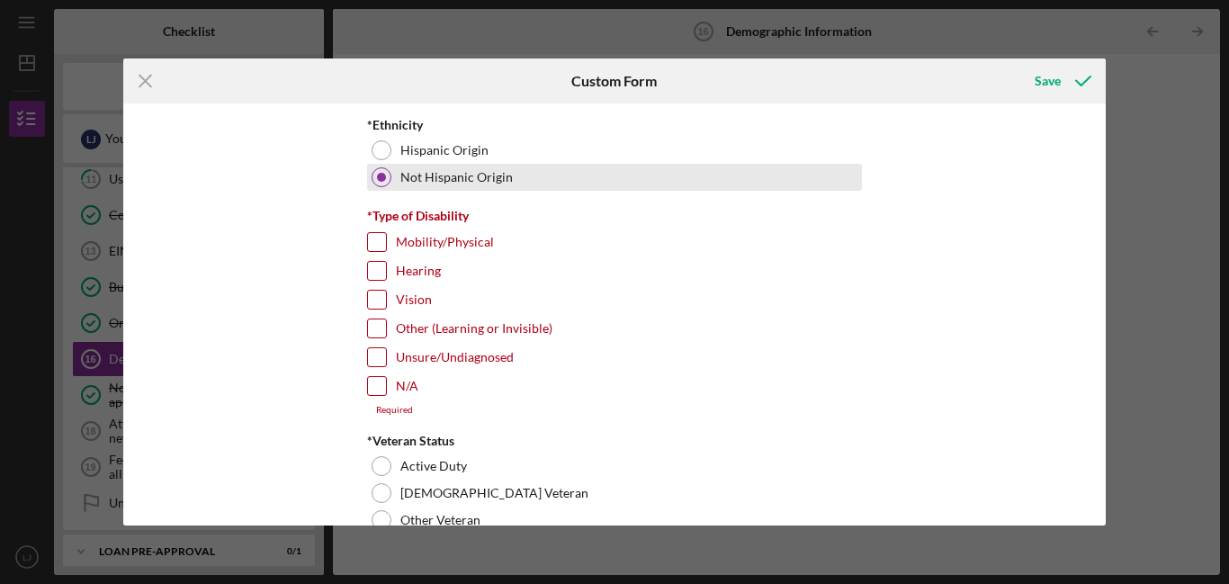
scroll to position [1340, 0]
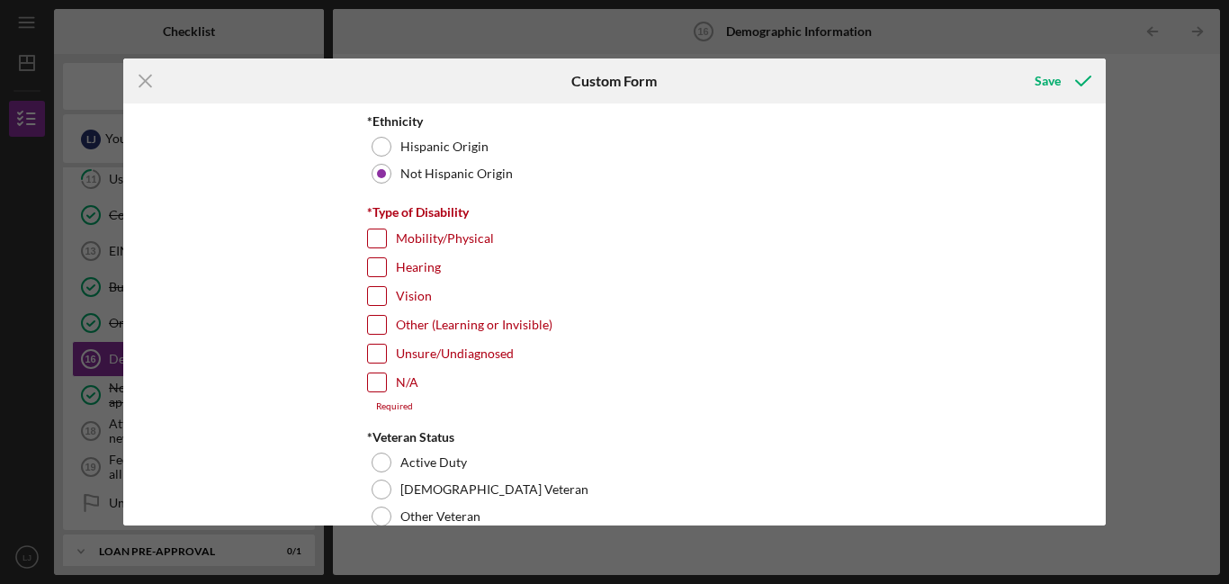
click at [371, 382] on input "N/A" at bounding box center [377, 382] width 18 height 18
checkbox input "true"
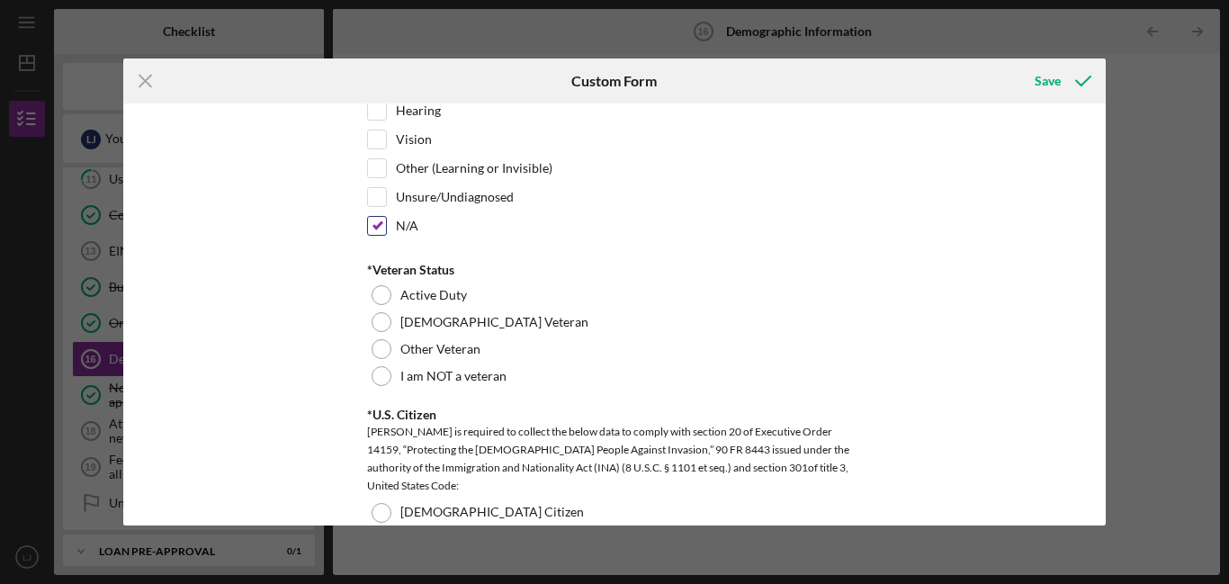
scroll to position [1500, 0]
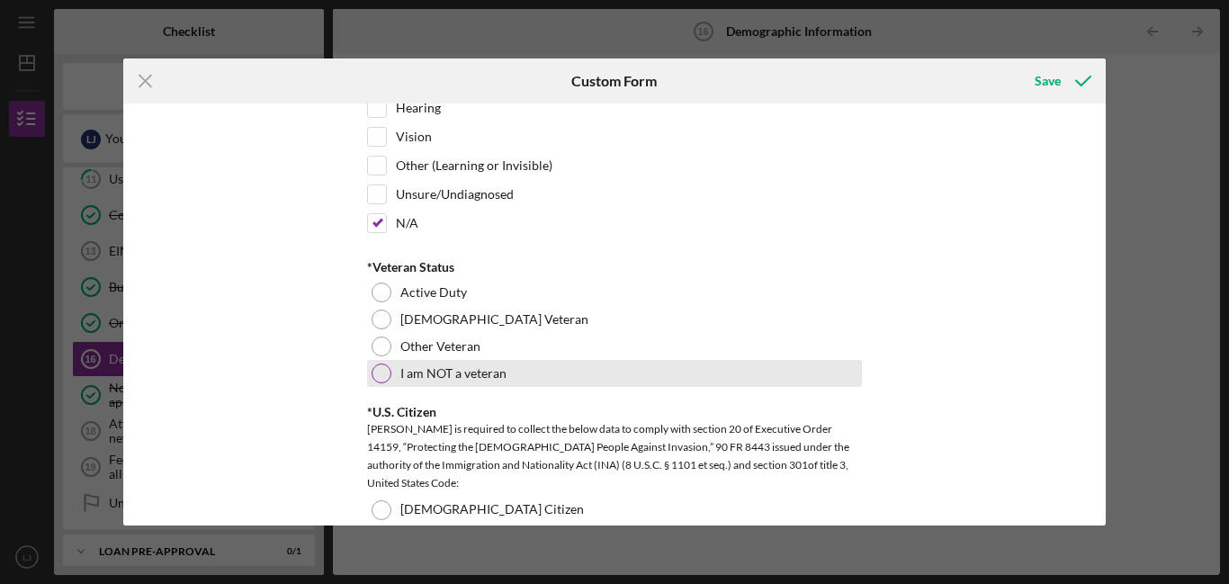
click at [391, 372] on div "I am NOT a veteran" at bounding box center [614, 373] width 495 height 27
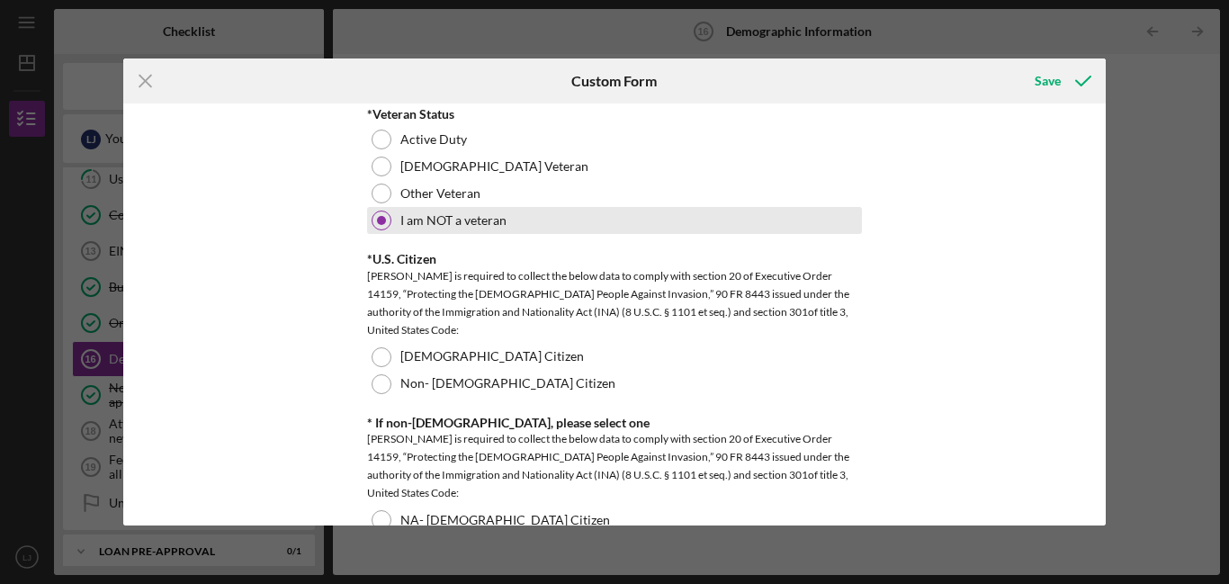
scroll to position [1658, 0]
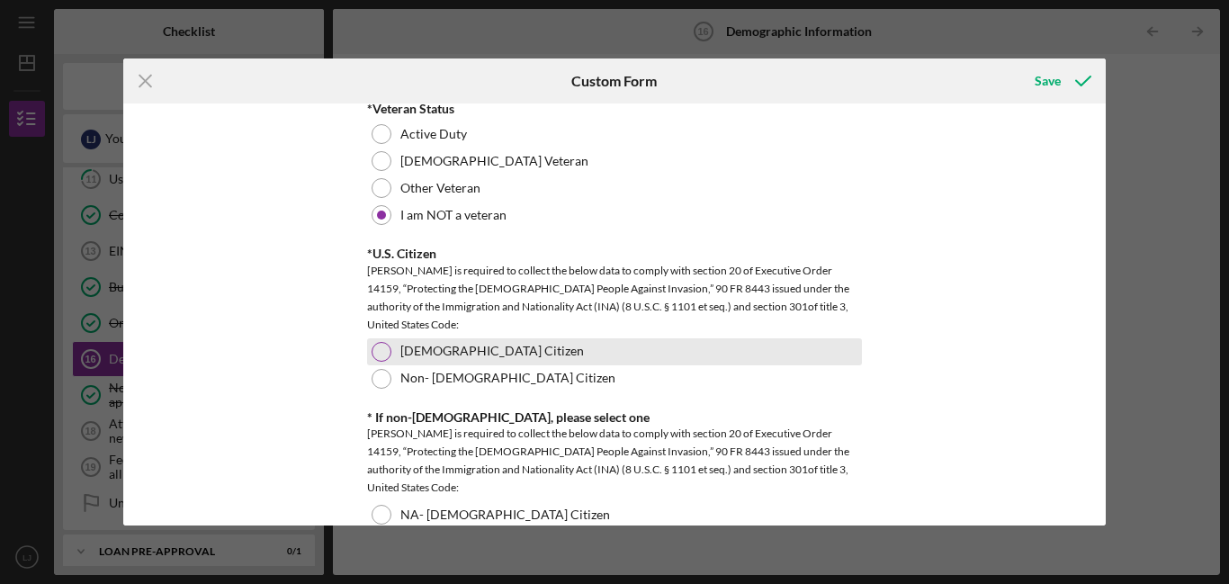
click at [384, 357] on div at bounding box center [382, 352] width 20 height 20
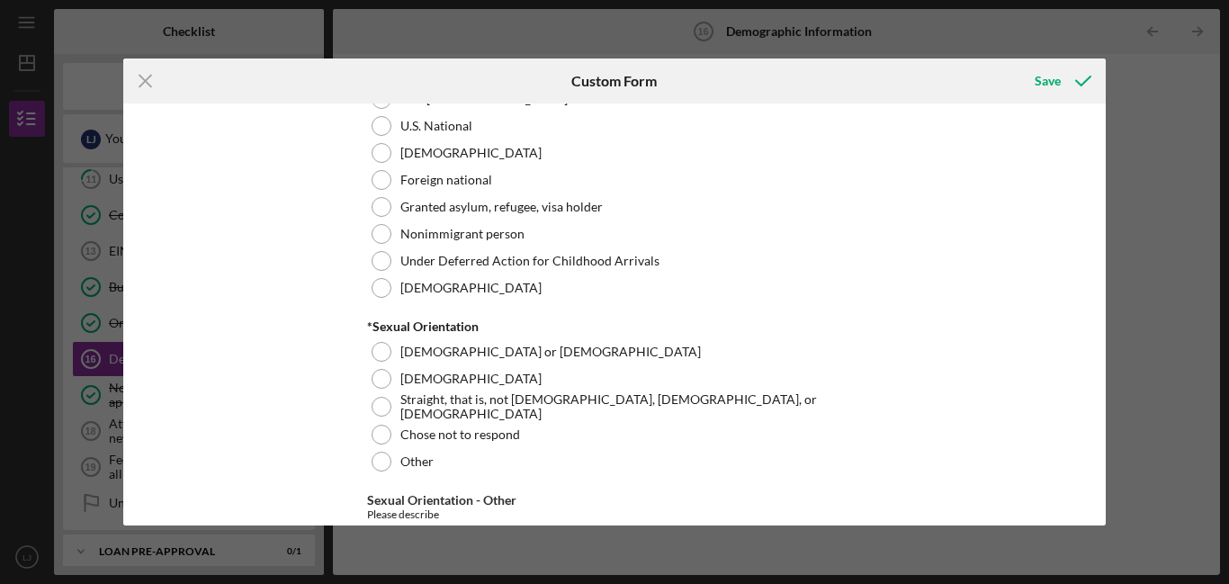
scroll to position [2133, 0]
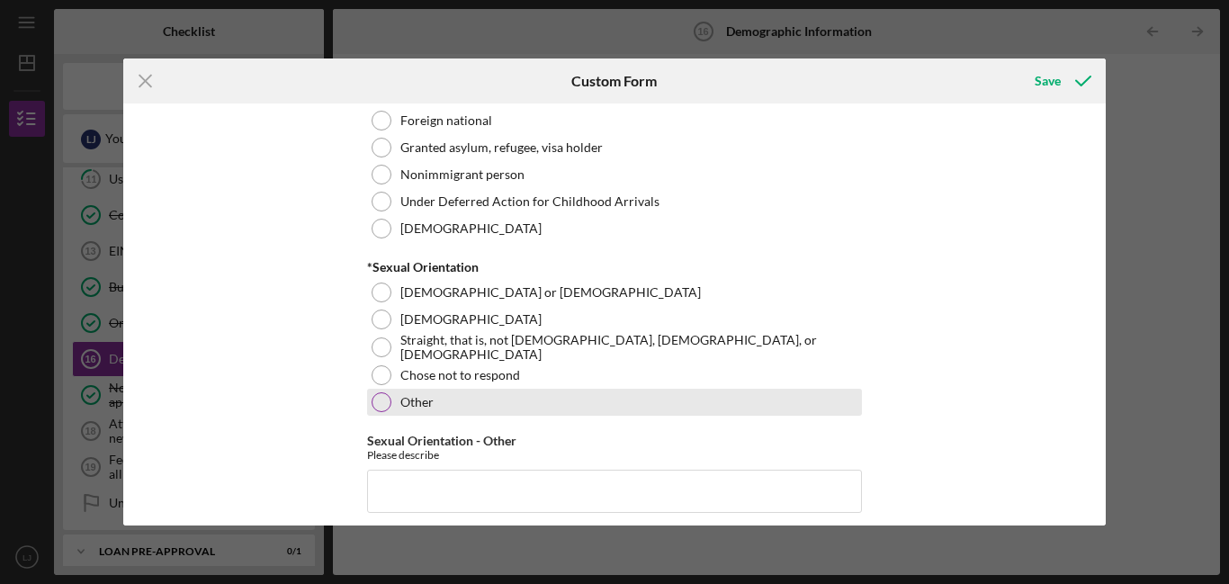
click at [377, 406] on div at bounding box center [382, 402] width 20 height 20
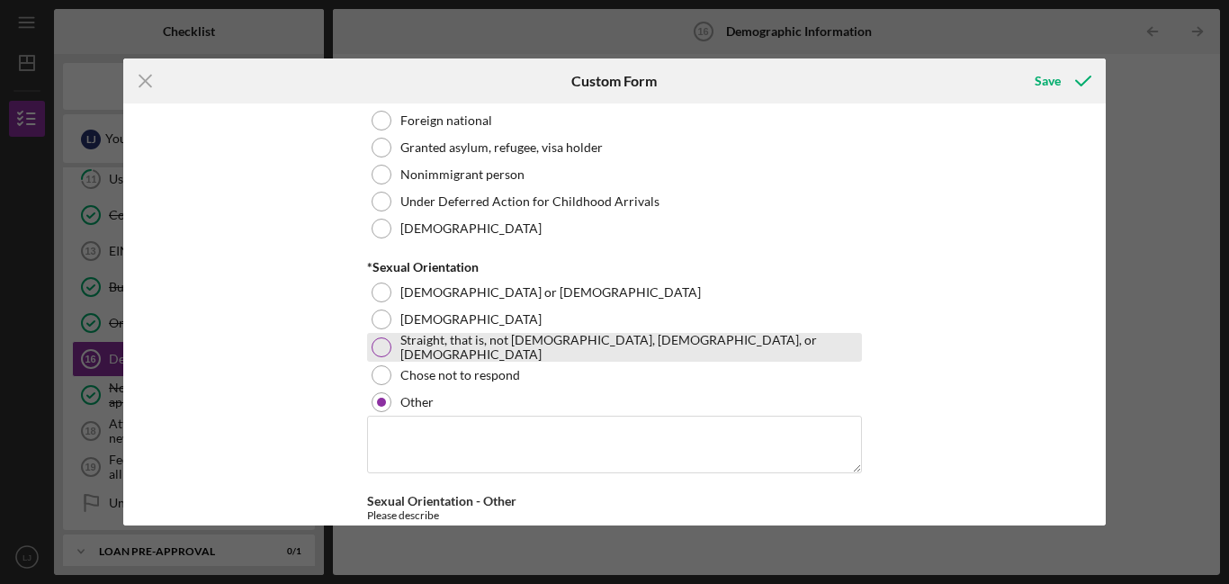
click at [556, 339] on label "Straight, that is, not [DEMOGRAPHIC_DATA], [DEMOGRAPHIC_DATA], or [DEMOGRAPHIC_…" at bounding box center [628, 347] width 457 height 29
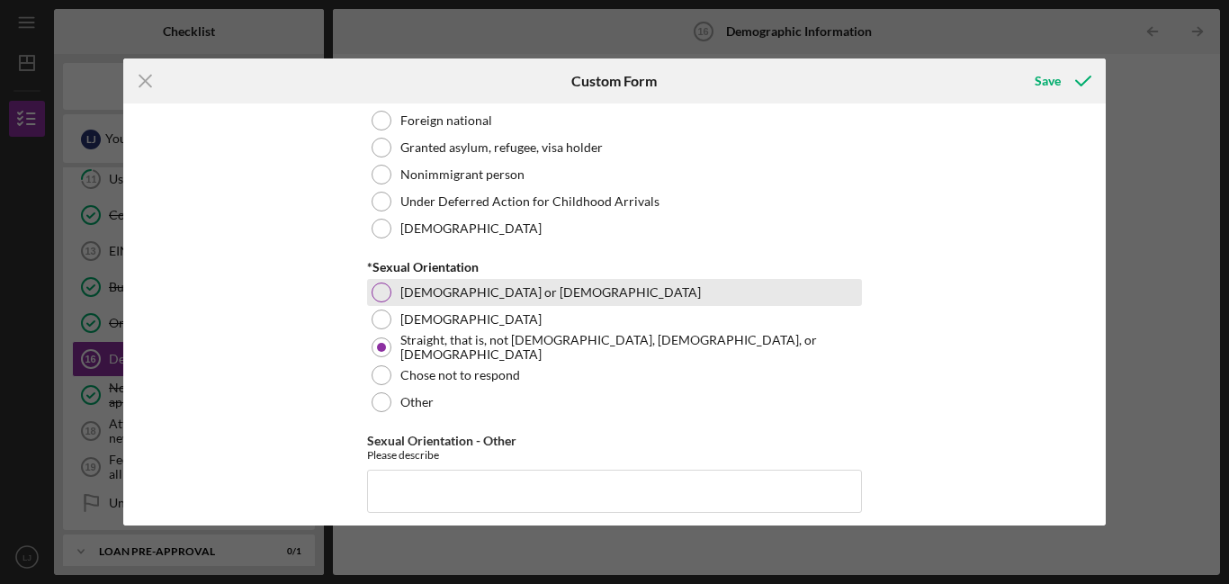
click at [471, 291] on label "[DEMOGRAPHIC_DATA] or [DEMOGRAPHIC_DATA]" at bounding box center [550, 292] width 300 height 14
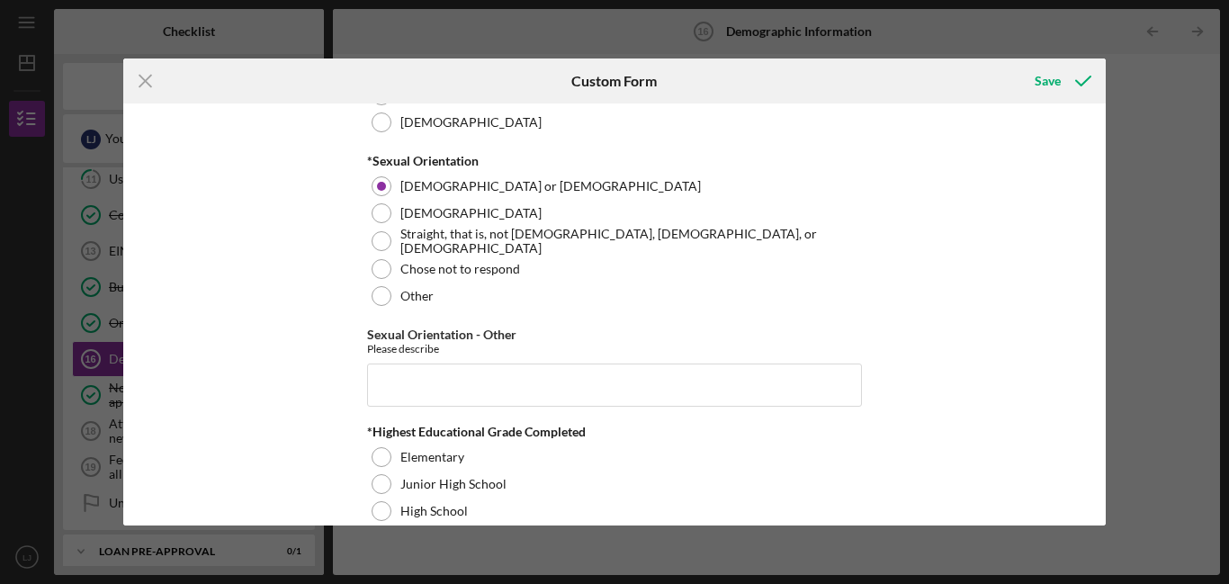
scroll to position [2236, 0]
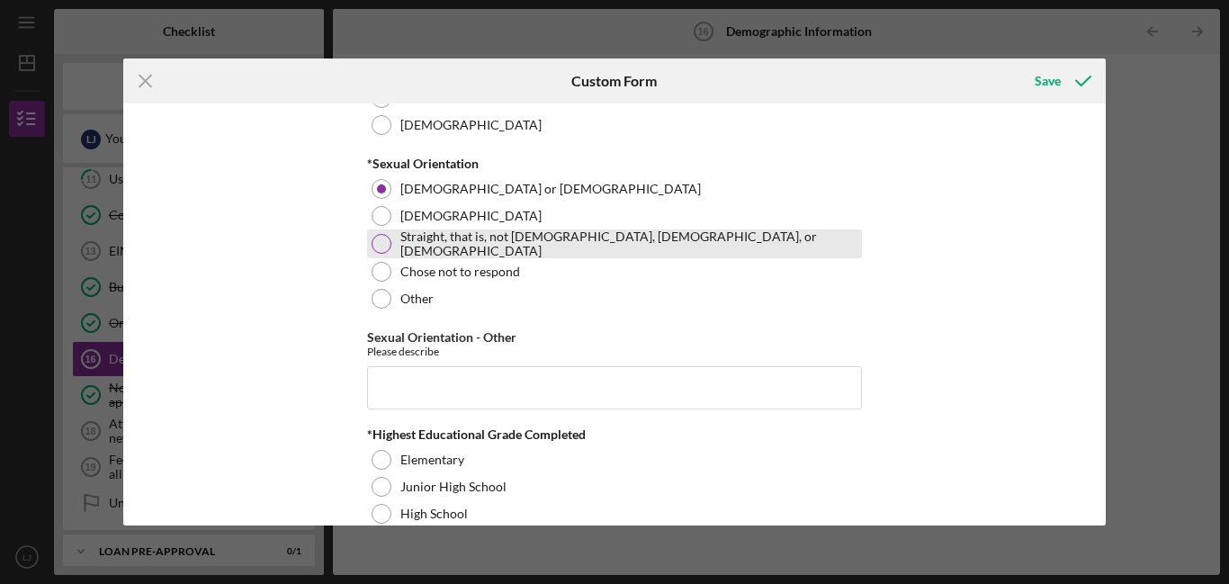
click at [514, 241] on label "Straight, that is, not [DEMOGRAPHIC_DATA], [DEMOGRAPHIC_DATA], or [DEMOGRAPHIC_…" at bounding box center [628, 243] width 457 height 29
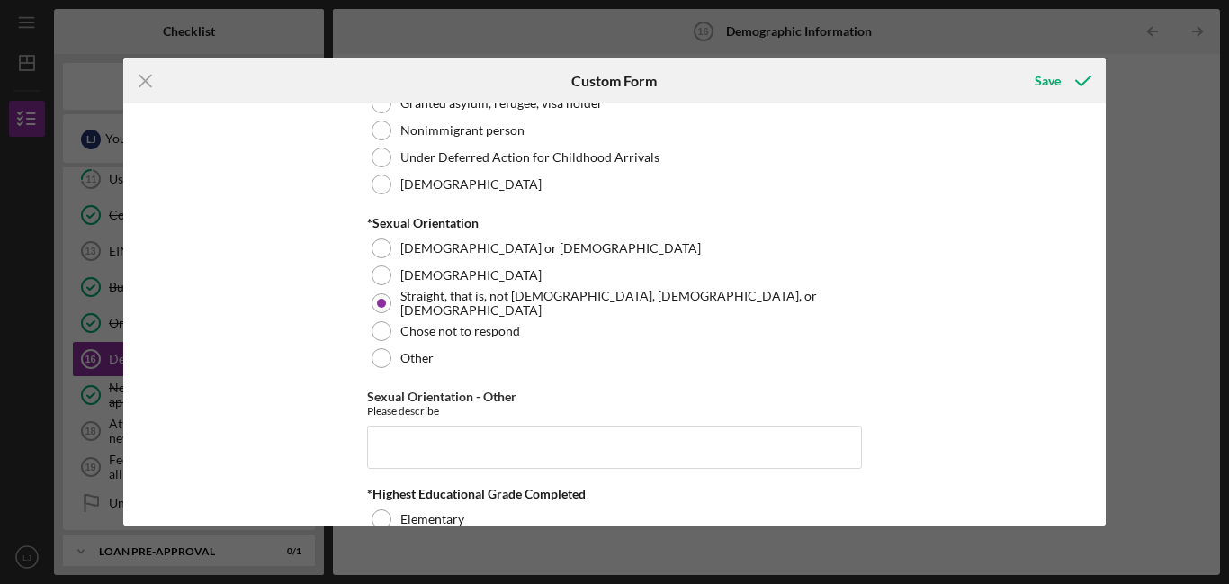
scroll to position [2172, 0]
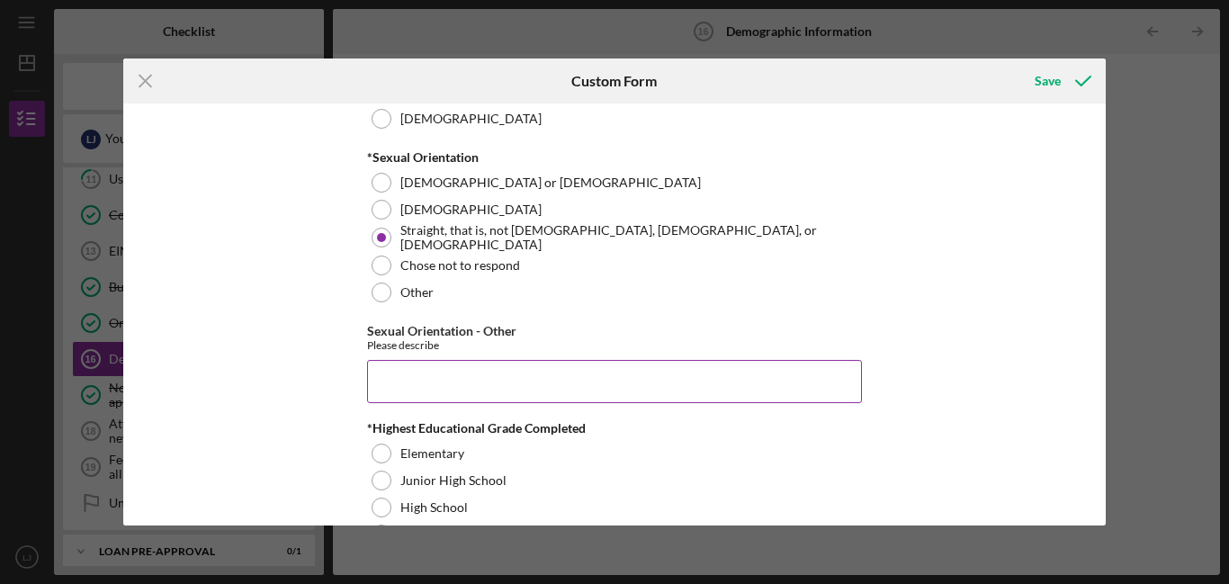
click at [761, 392] on input "Sexual Orientation - Other" at bounding box center [614, 381] width 495 height 43
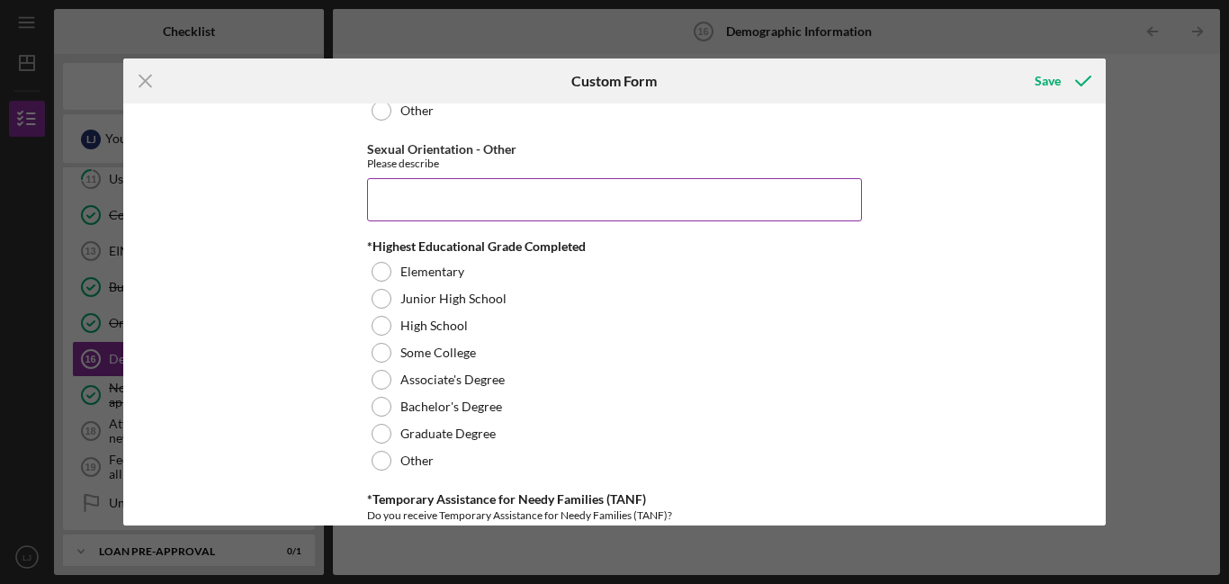
scroll to position [2427, 0]
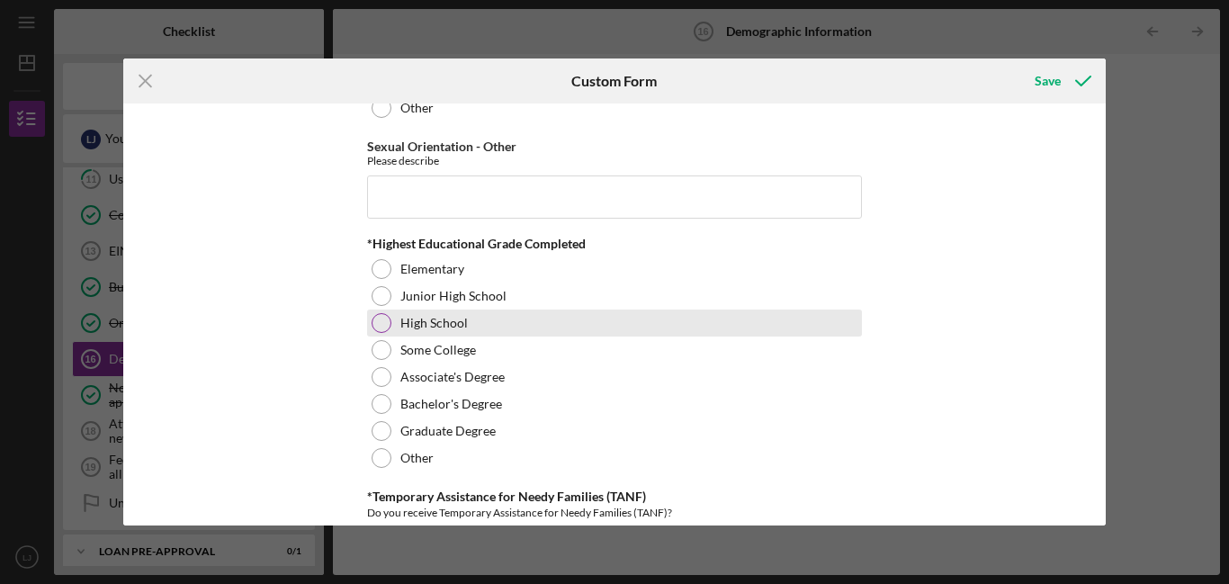
click at [443, 322] on label "High School" at bounding box center [433, 323] width 67 height 14
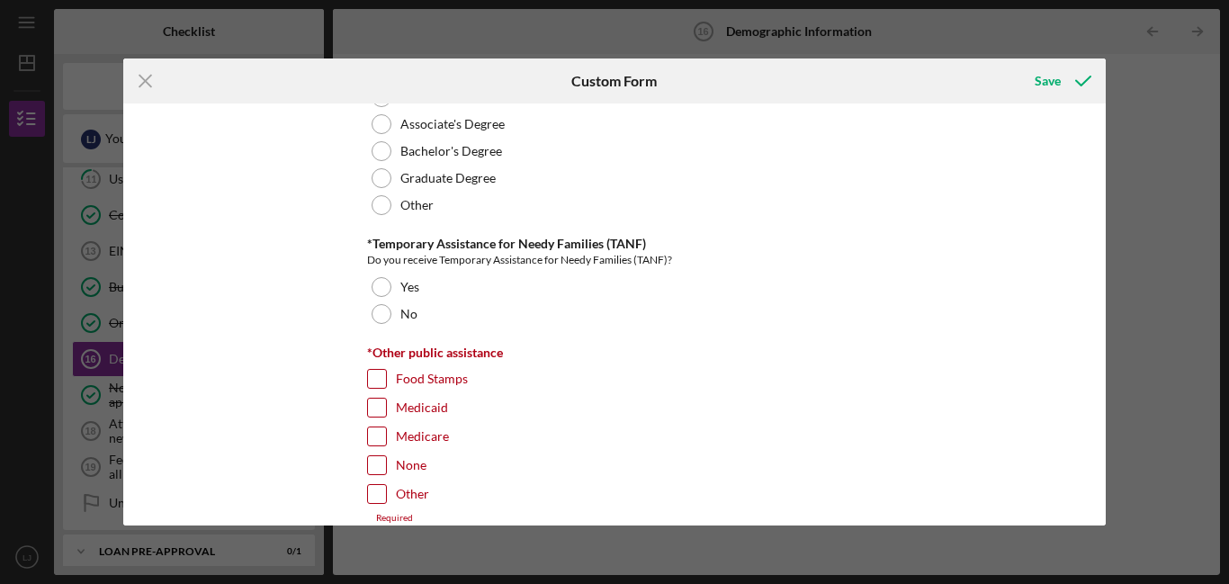
scroll to position [2685, 0]
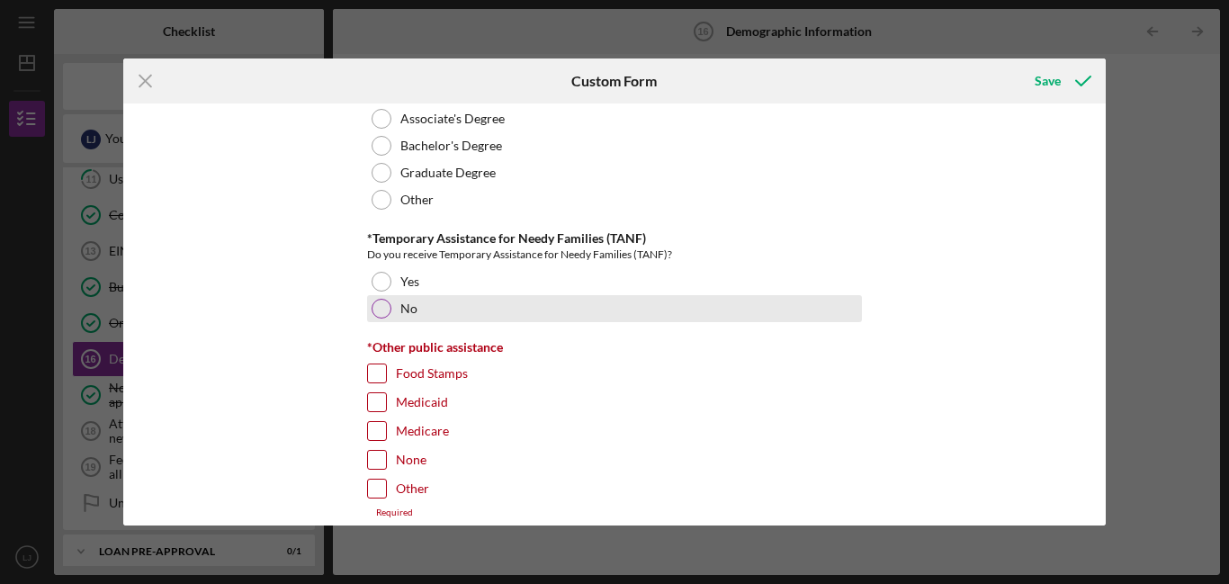
click at [506, 300] on div "No" at bounding box center [614, 308] width 495 height 27
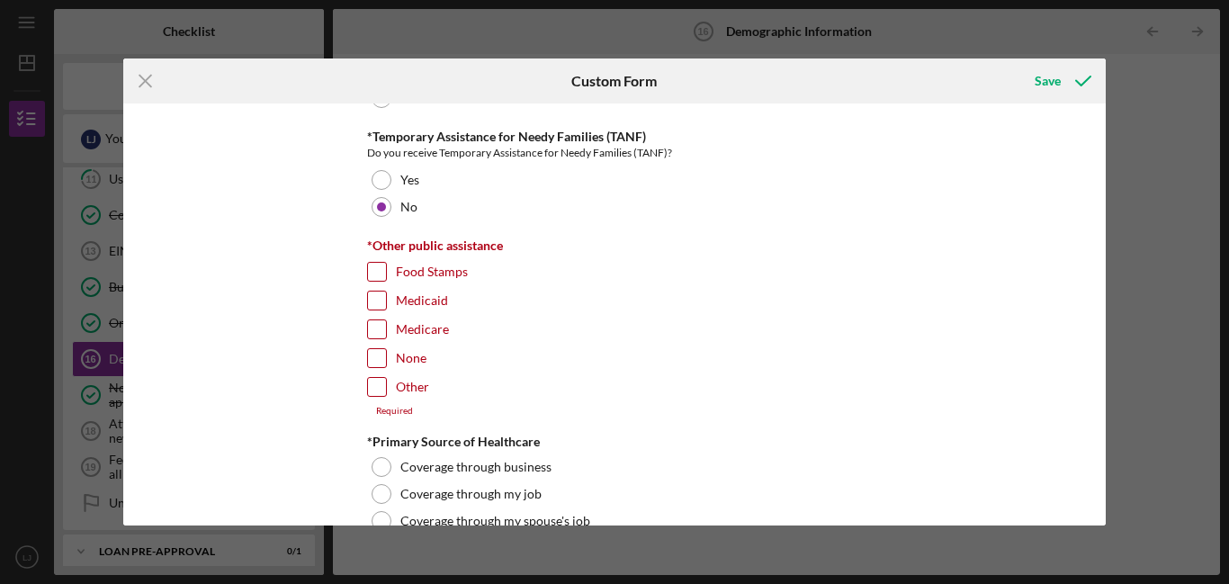
scroll to position [2793, 0]
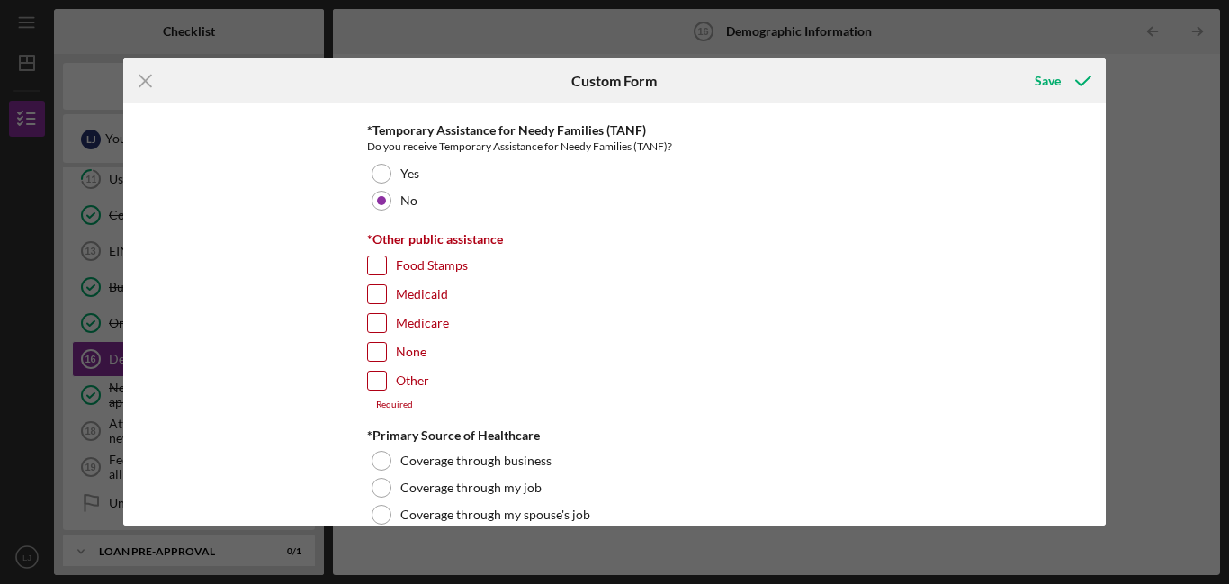
click at [396, 350] on label "None" at bounding box center [411, 352] width 31 height 18
click at [386, 350] on input "None" at bounding box center [377, 352] width 18 height 18
checkbox input "true"
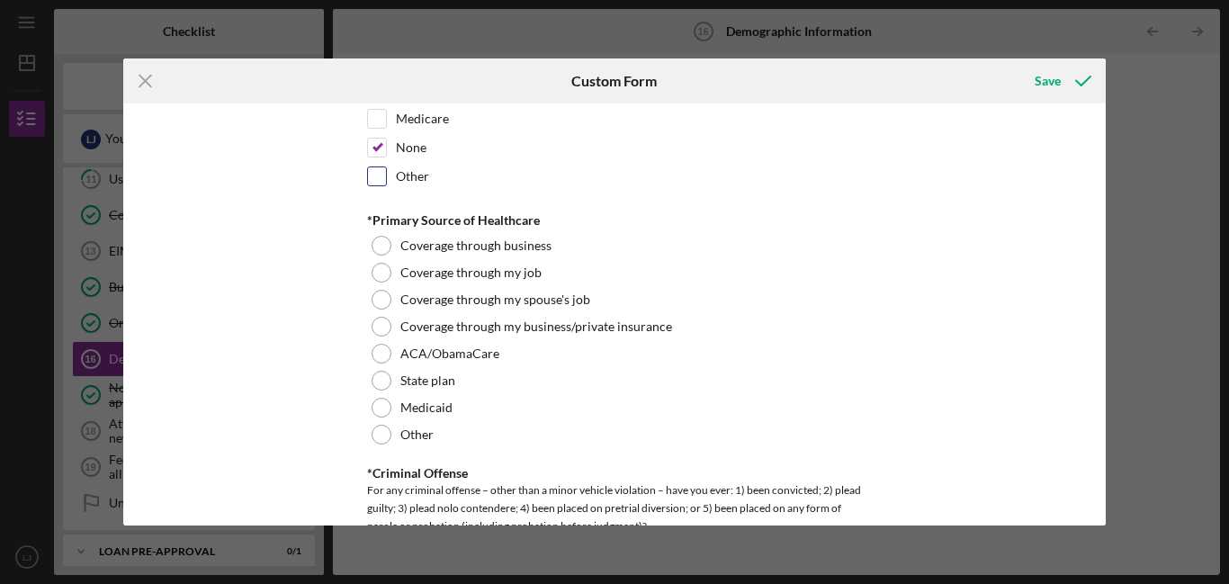
scroll to position [3003, 0]
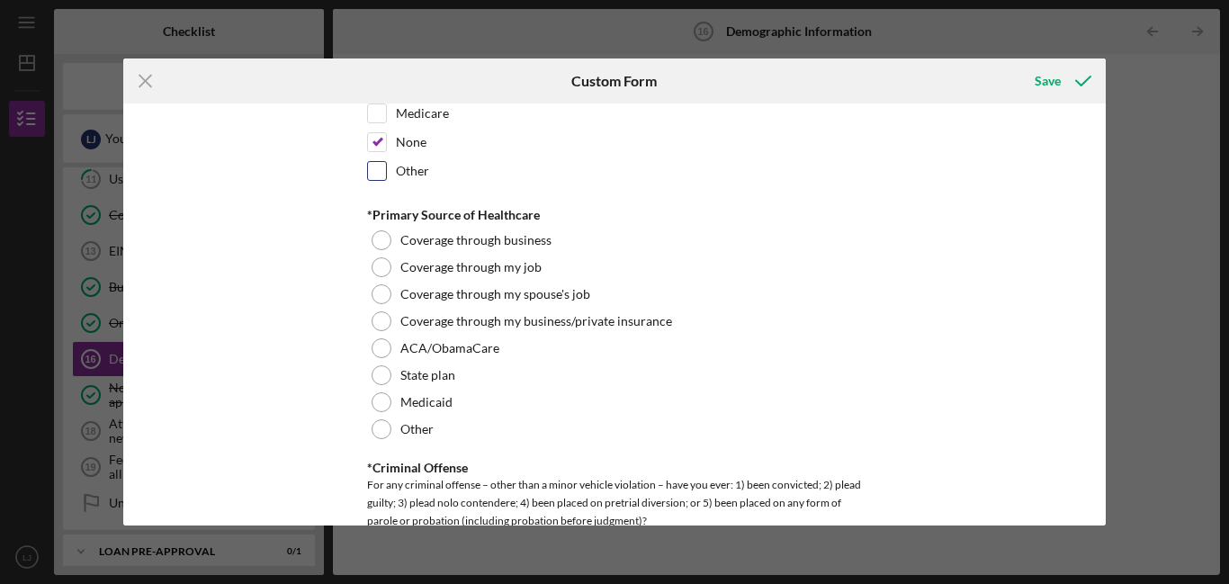
click at [618, 394] on div "Medicaid" at bounding box center [614, 402] width 495 height 27
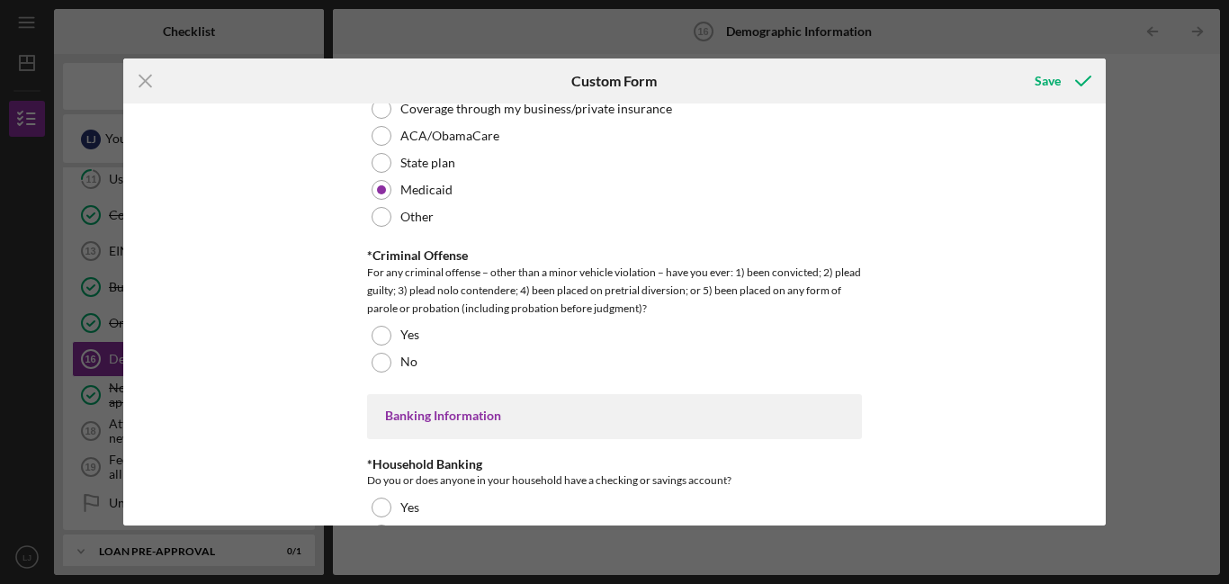
scroll to position [3225, 0]
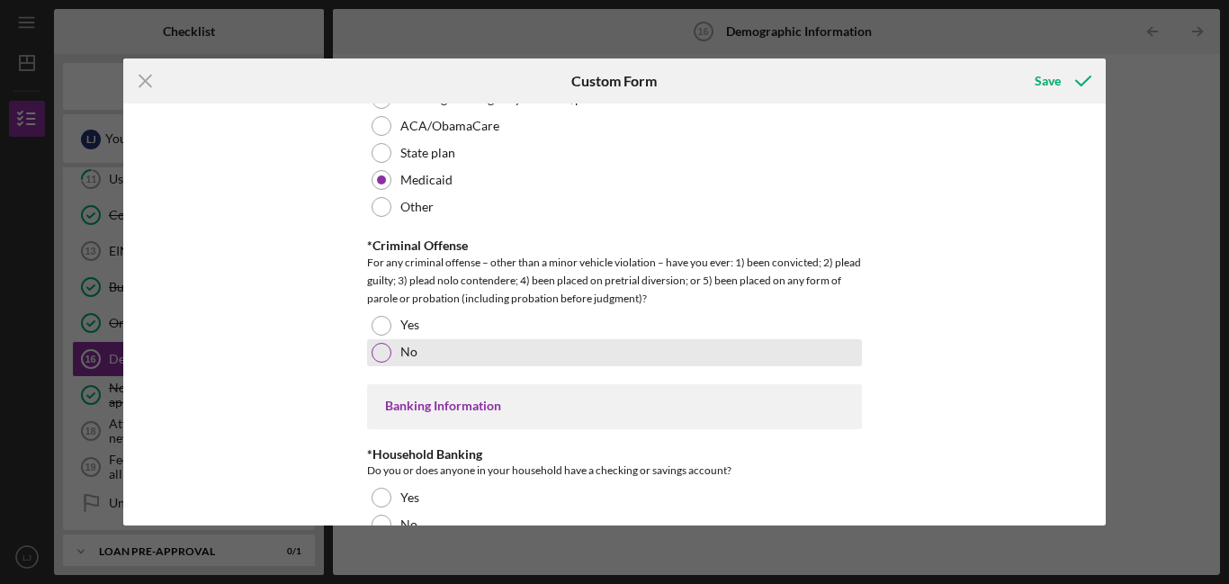
click at [506, 339] on div "No" at bounding box center [614, 352] width 495 height 27
click at [507, 348] on div "No" at bounding box center [614, 352] width 495 height 27
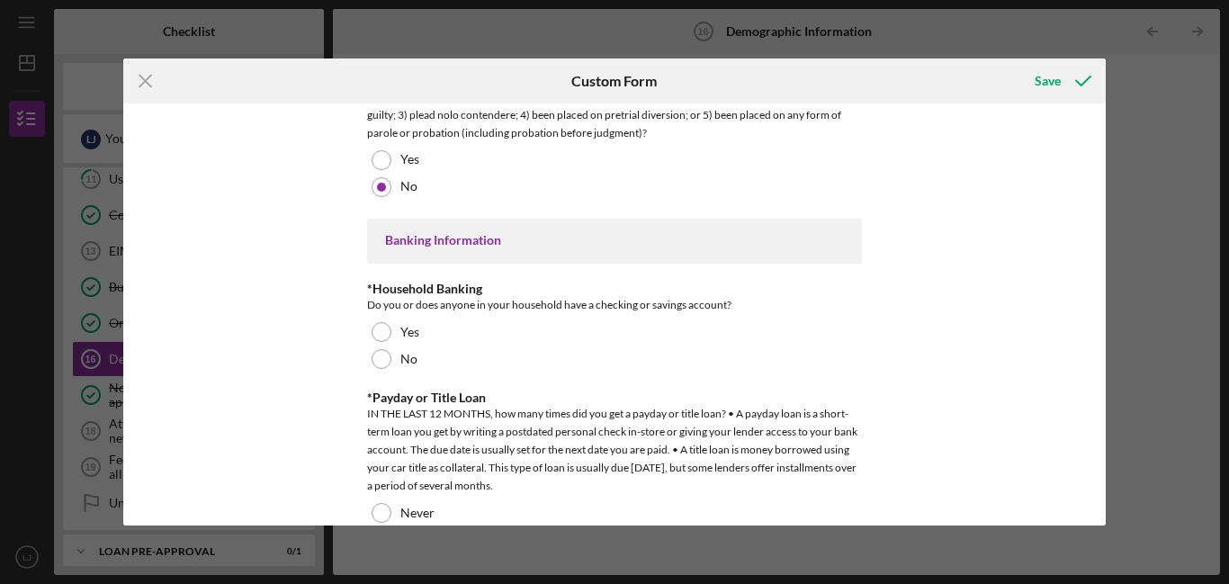
scroll to position [3397, 0]
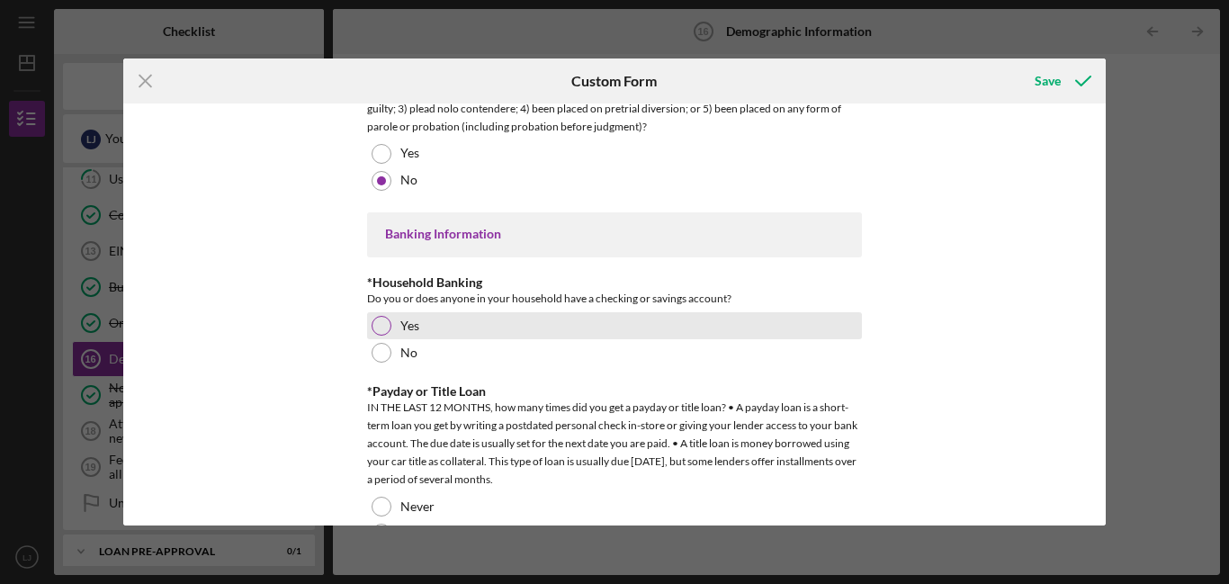
click at [388, 327] on div "Yes" at bounding box center [614, 325] width 495 height 27
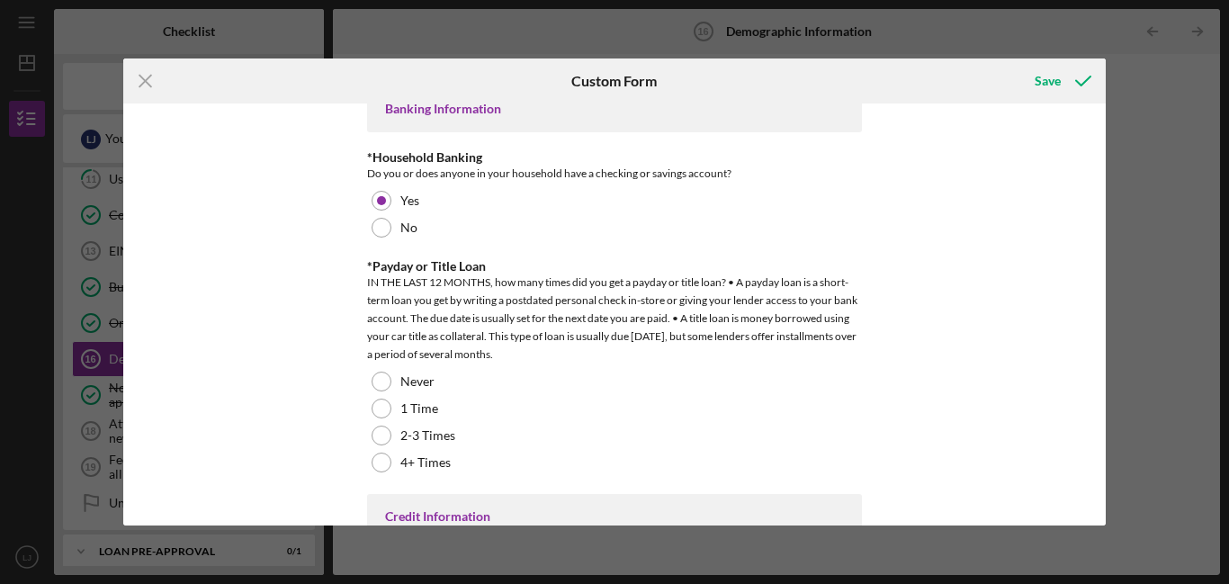
scroll to position [3570, 0]
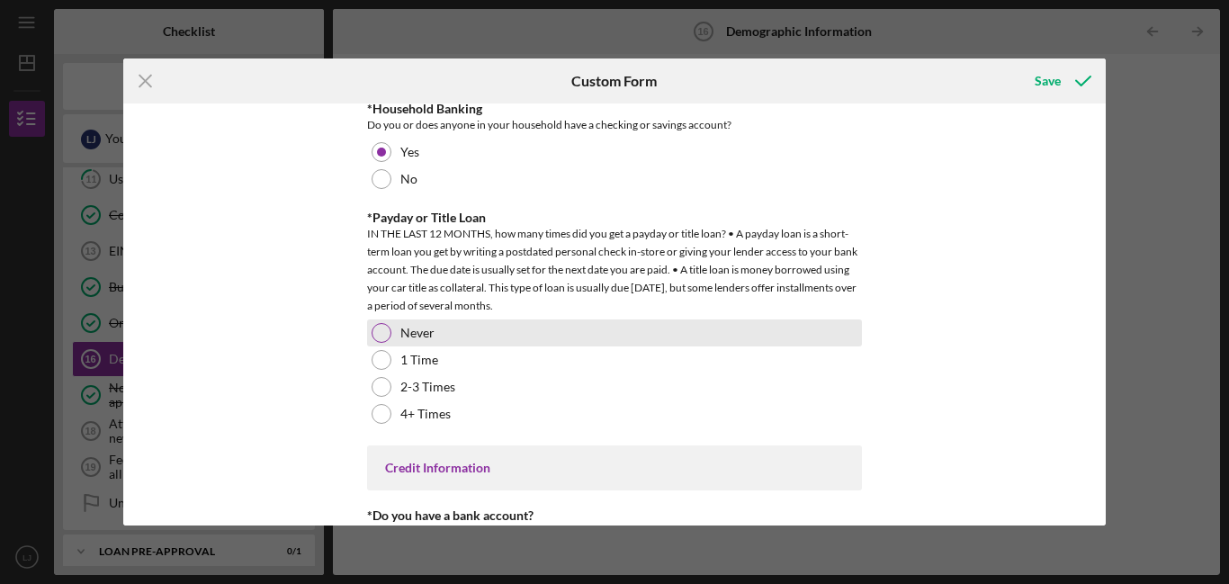
click at [431, 328] on label "Never" at bounding box center [417, 333] width 34 height 14
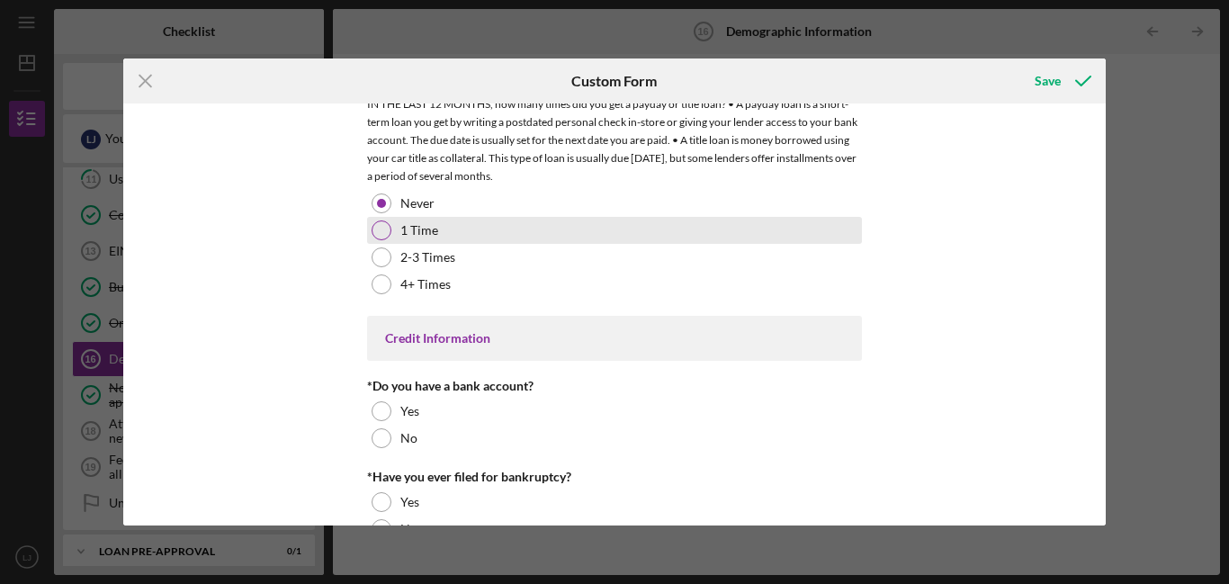
scroll to position [3742, 0]
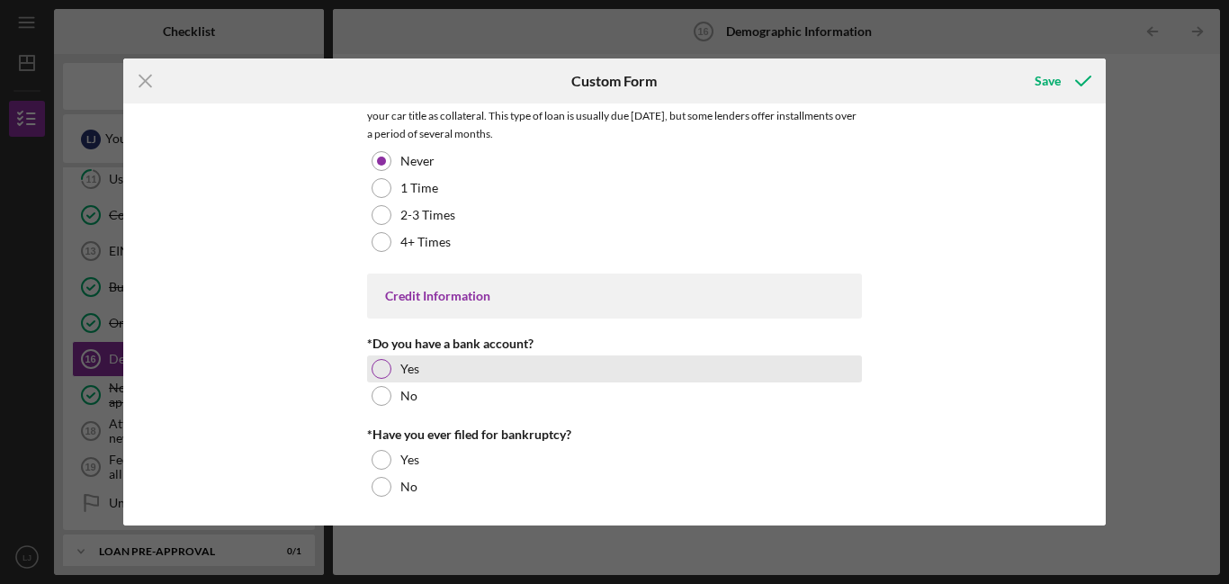
click at [528, 358] on div "Yes" at bounding box center [614, 368] width 495 height 27
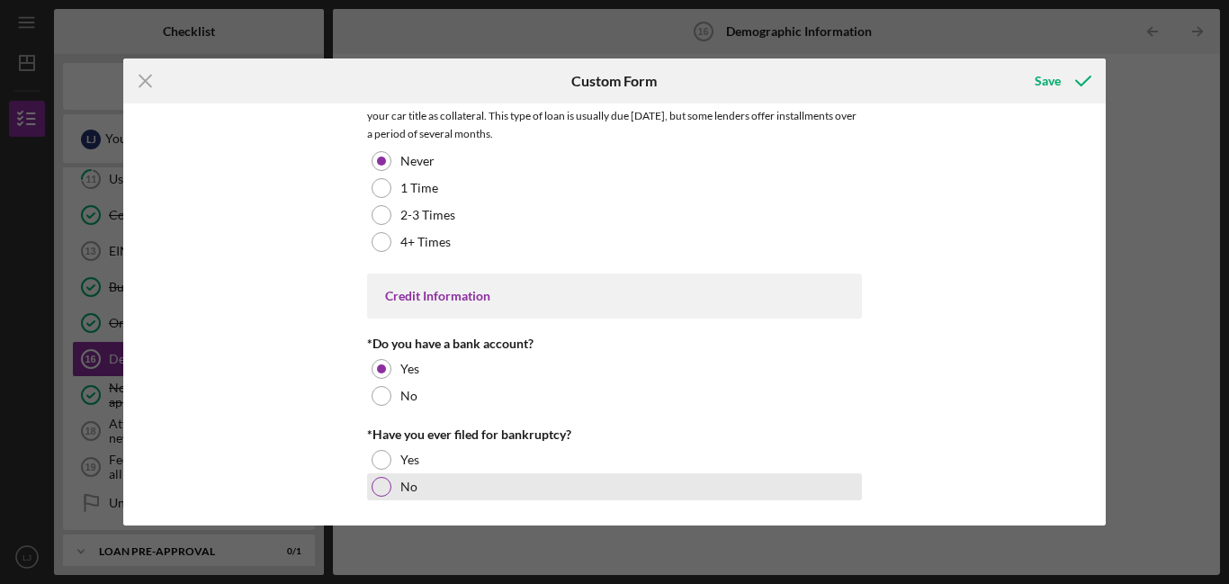
click at [408, 492] on div "No" at bounding box center [614, 486] width 495 height 27
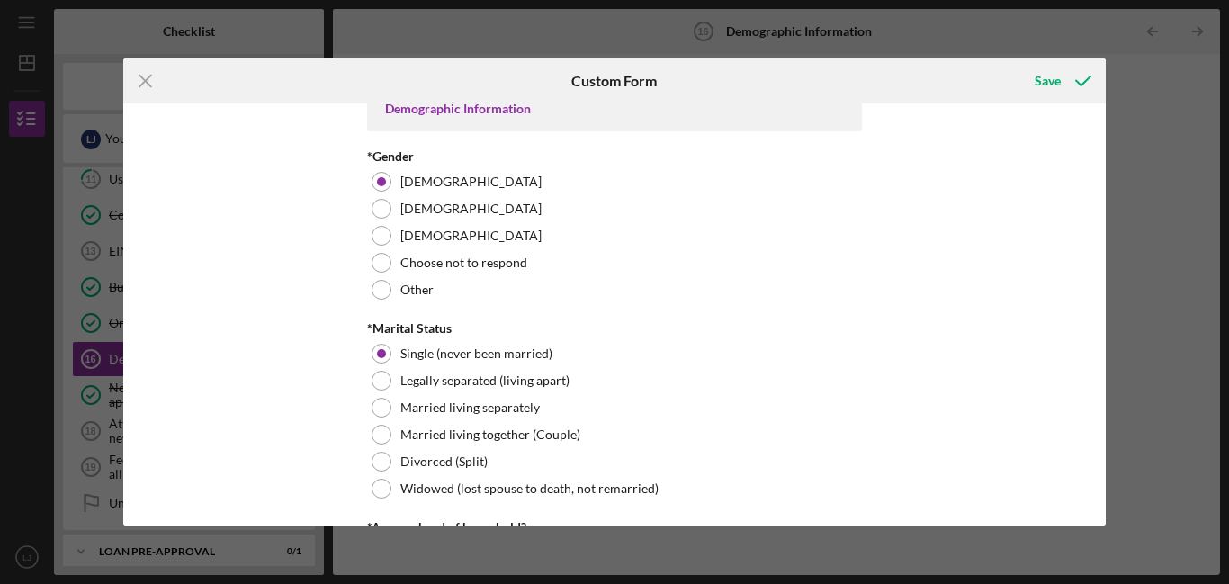
scroll to position [0, 0]
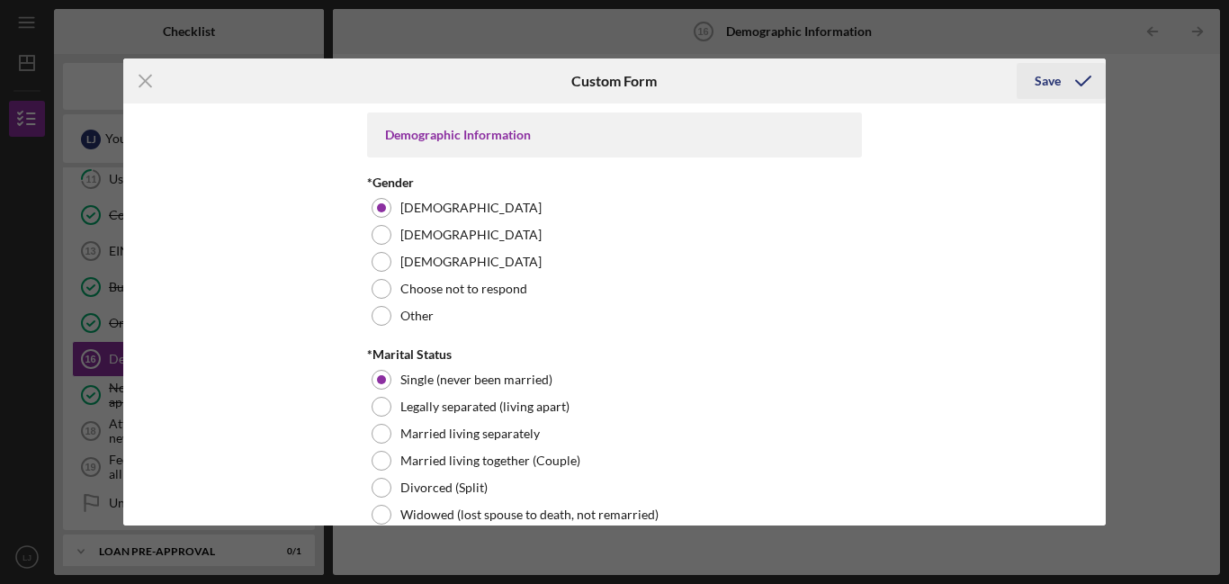
click at [1064, 85] on icon "submit" at bounding box center [1083, 80] width 45 height 45
click at [1027, 93] on button "Save" at bounding box center [1061, 81] width 89 height 36
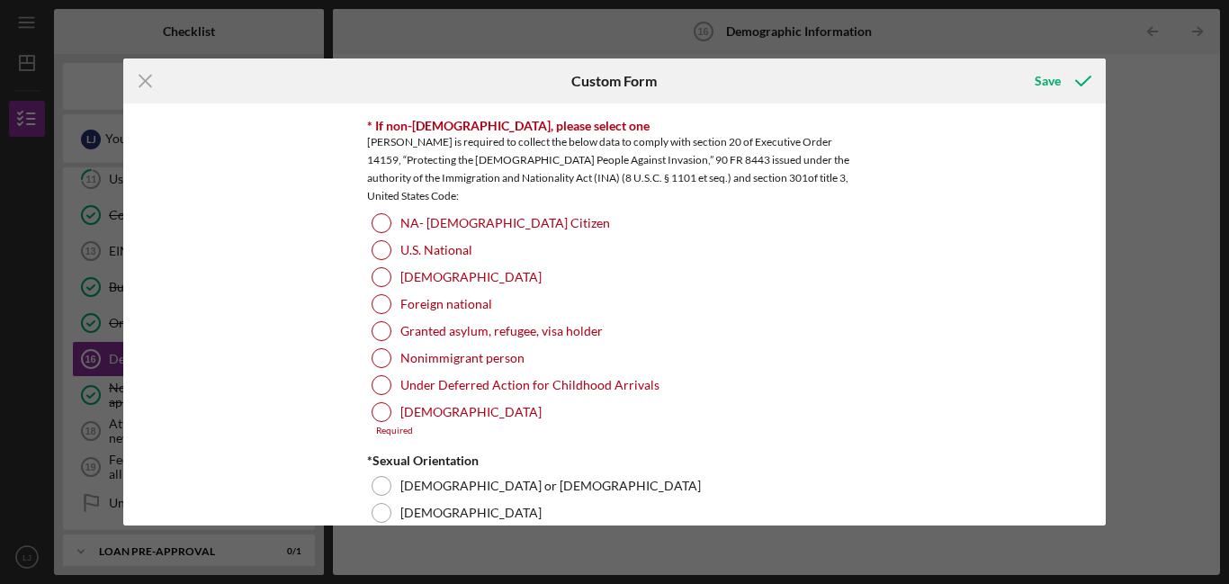
scroll to position [1934, 0]
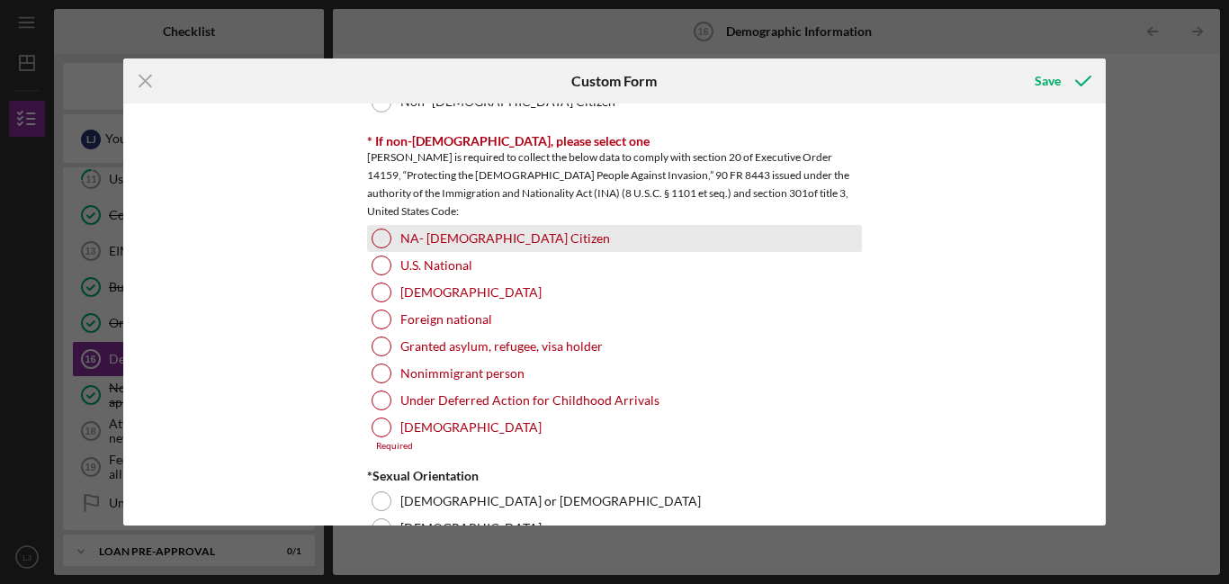
click at [459, 237] on label "NA- [DEMOGRAPHIC_DATA] Citizen" at bounding box center [505, 238] width 210 height 14
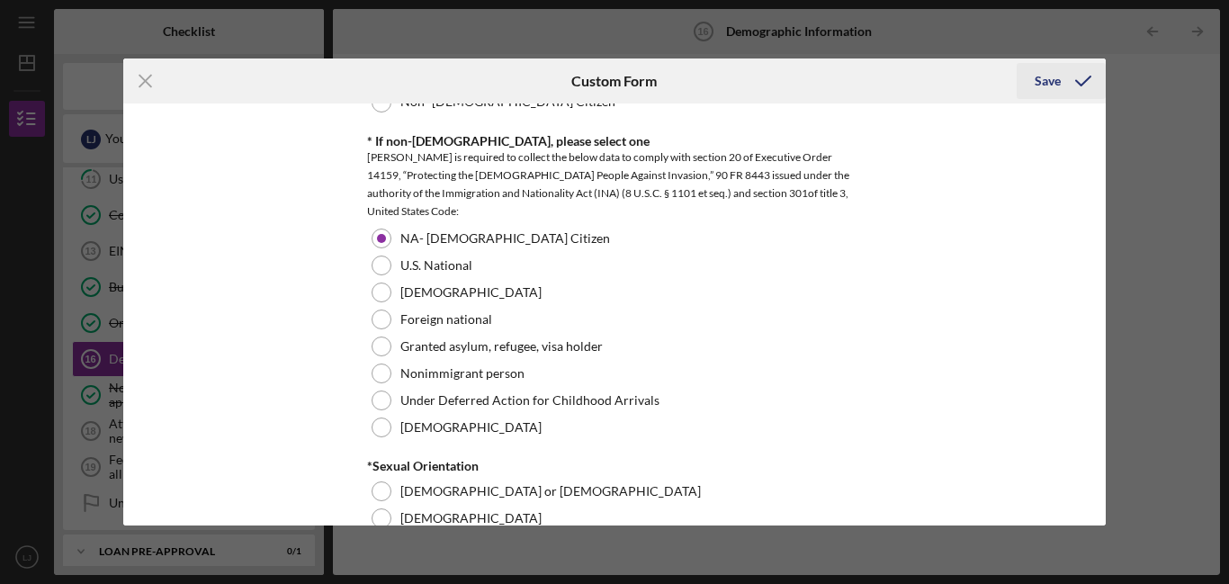
click at [1054, 86] on div "Save" at bounding box center [1047, 81] width 26 height 36
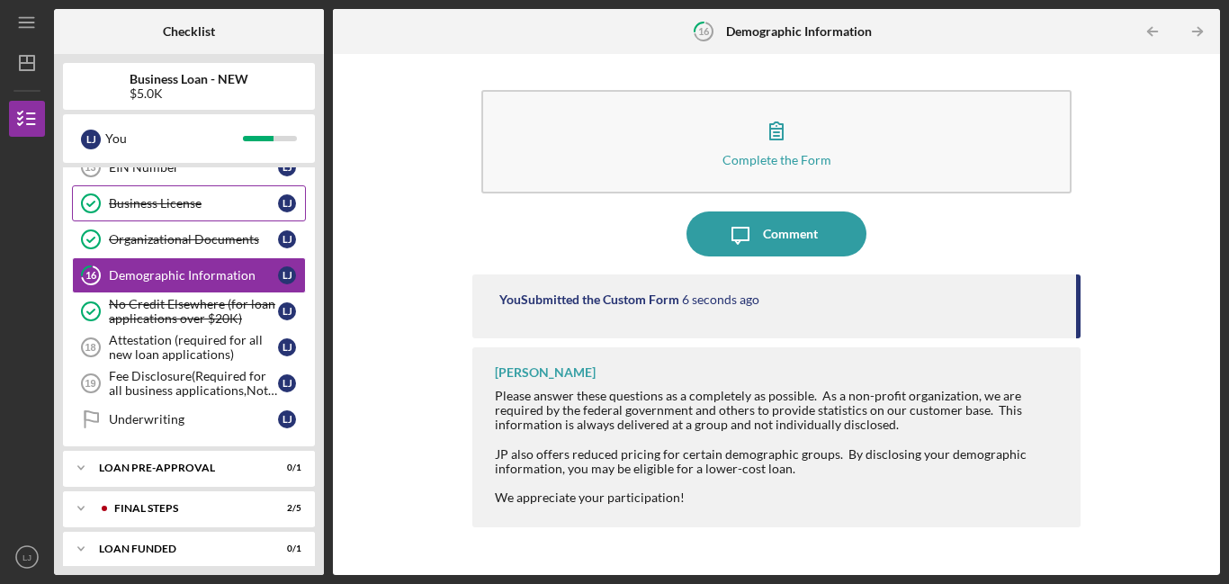
scroll to position [399, 0]
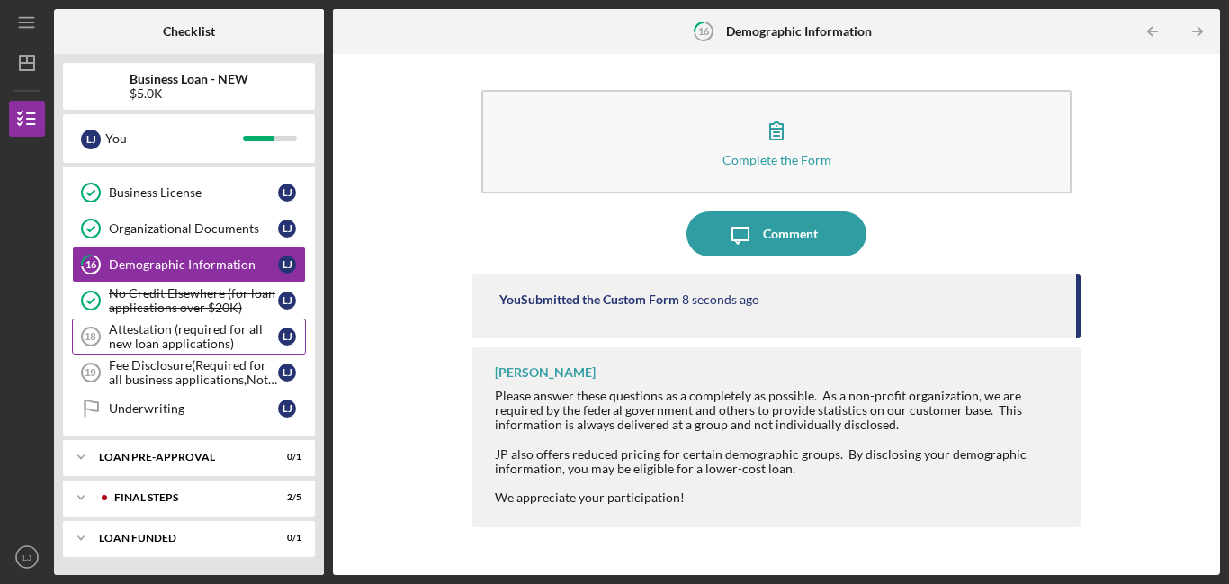
click at [225, 332] on div "Attestation (required for all new loan applications)" at bounding box center [193, 336] width 169 height 29
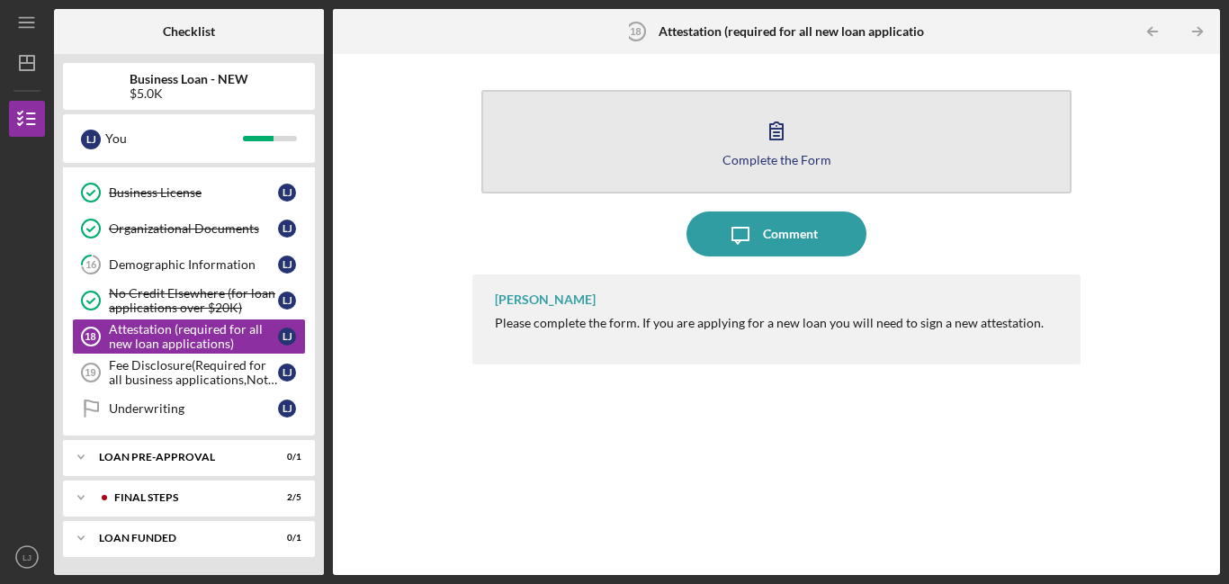
click at [800, 128] on button "Complete the Form Form" at bounding box center [776, 141] width 590 height 103
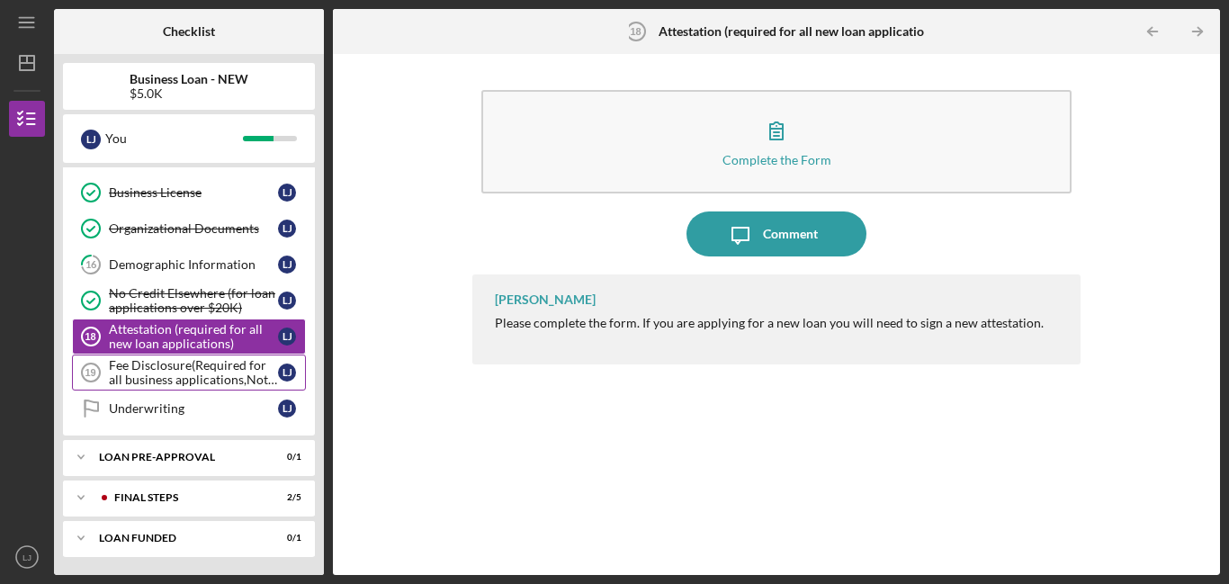
click at [219, 380] on div "Fee Disclosure(Required for all business applications,Not needed for Contractor…" at bounding box center [193, 372] width 169 height 29
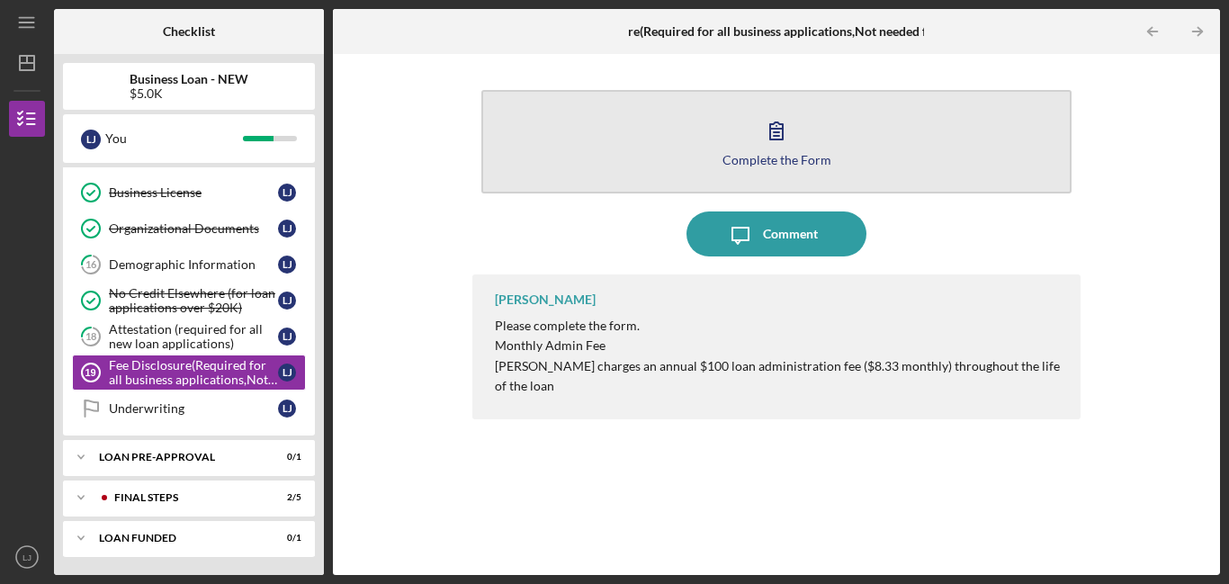
click at [757, 147] on icon "button" at bounding box center [776, 130] width 45 height 45
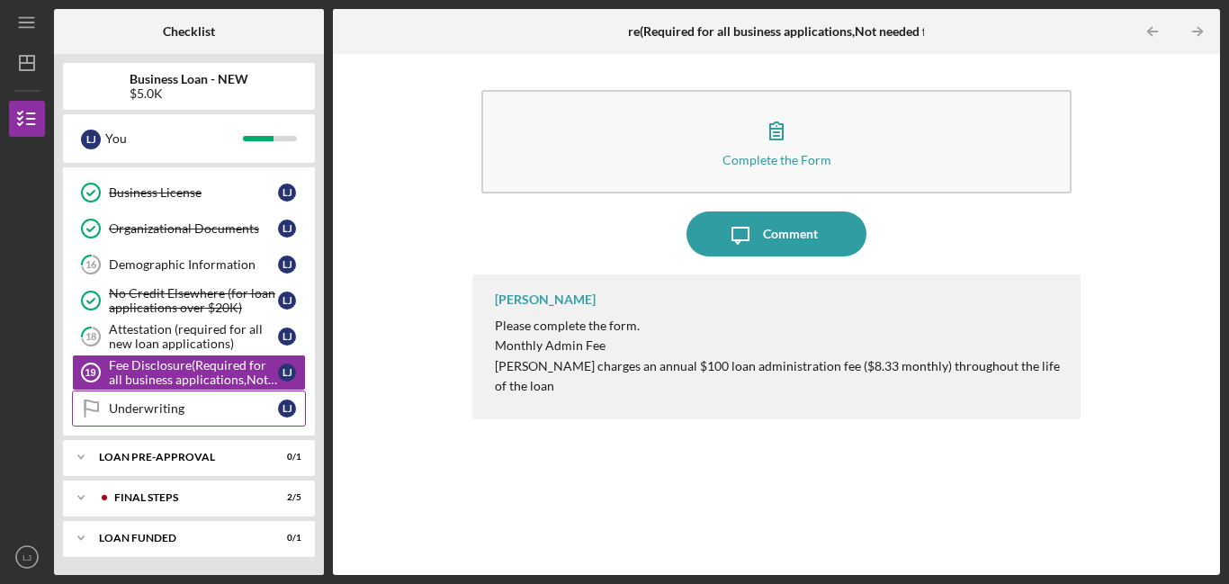
click at [217, 419] on link "Underwriting Underwriting [PERSON_NAME]" at bounding box center [189, 408] width 234 height 36
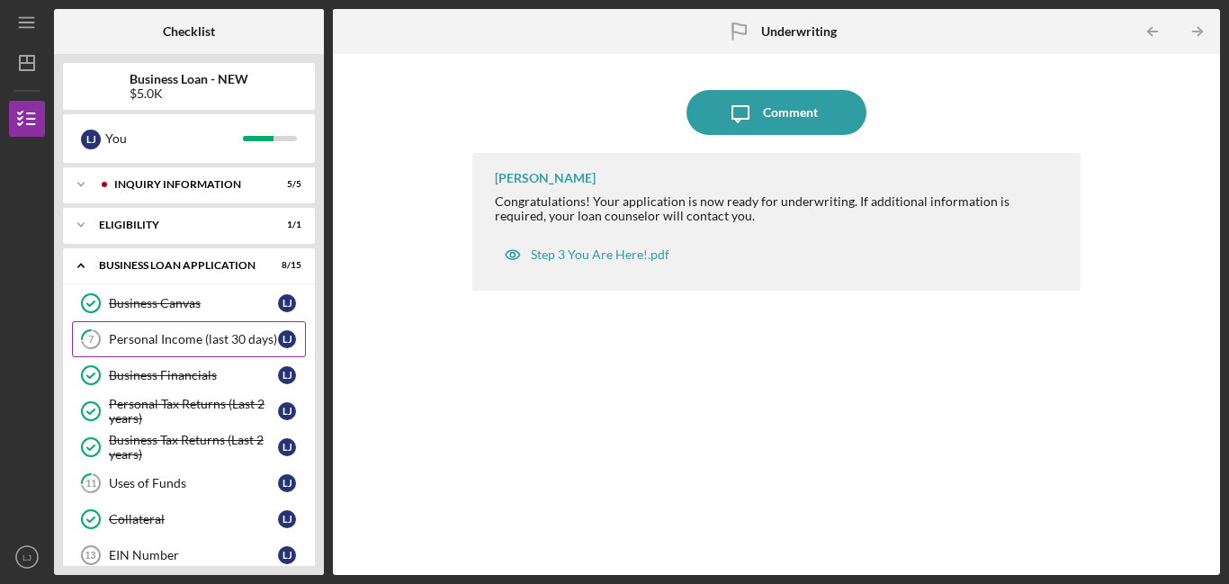
click at [240, 338] on div "Personal Income (last 30 days)" at bounding box center [193, 339] width 169 height 14
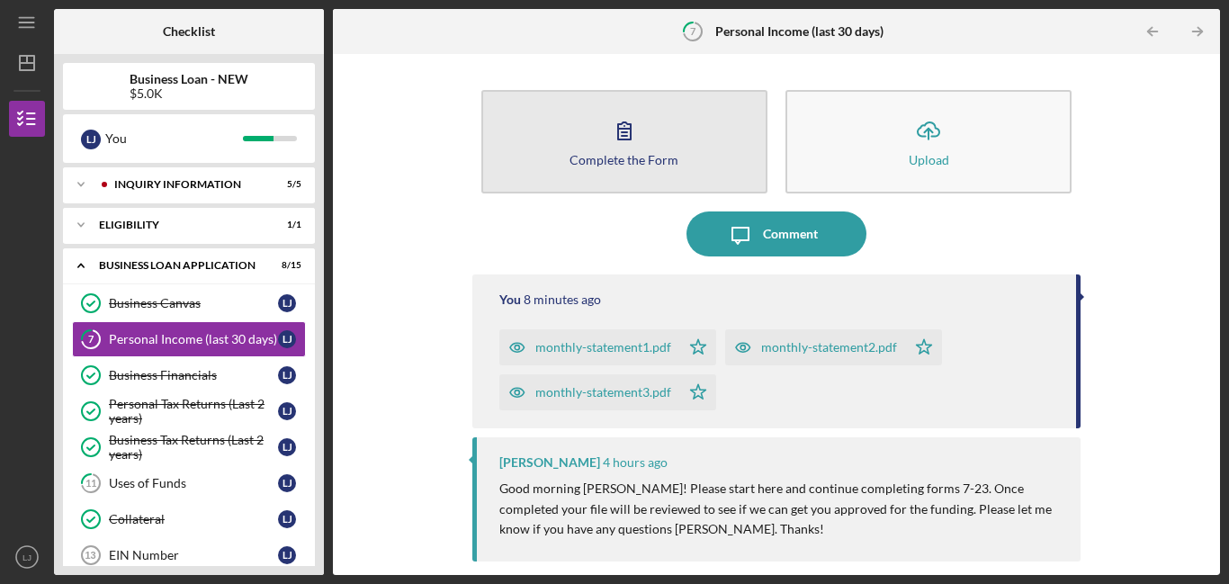
click at [640, 158] on div "Complete the Form" at bounding box center [623, 159] width 109 height 13
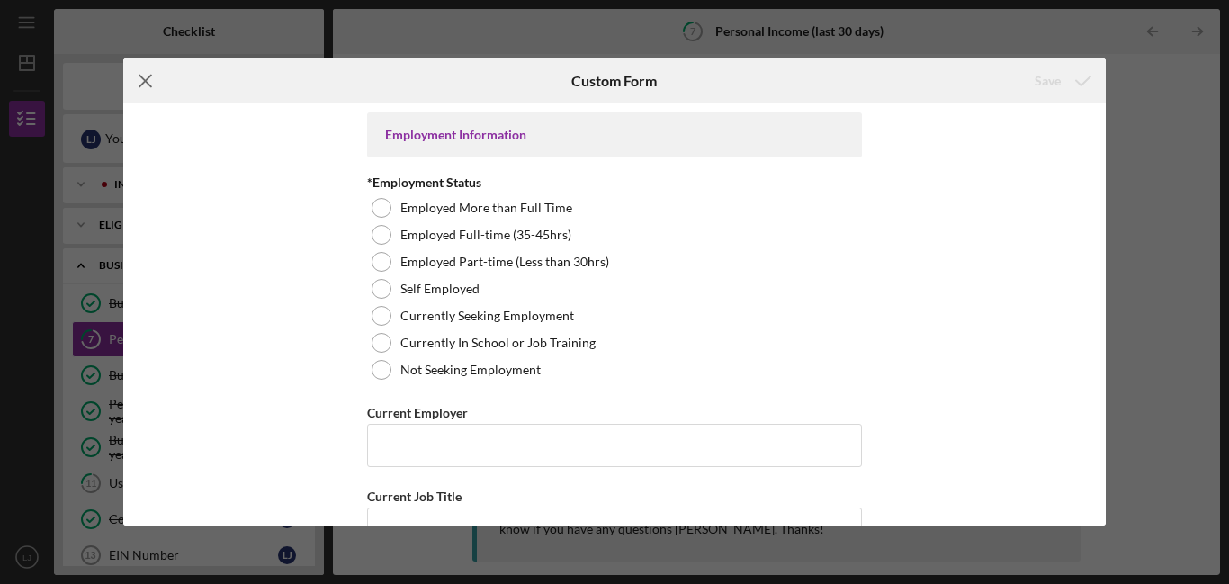
click at [148, 86] on icon "Icon/Menu Close" at bounding box center [145, 80] width 45 height 45
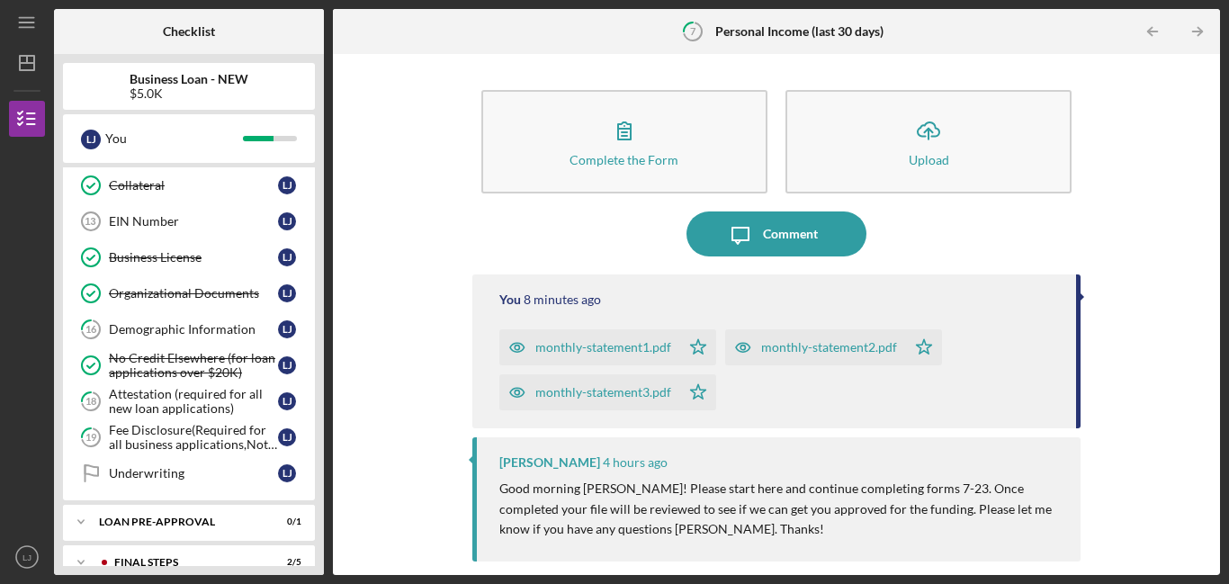
scroll to position [399, 0]
